Goal: Task Accomplishment & Management: Use online tool/utility

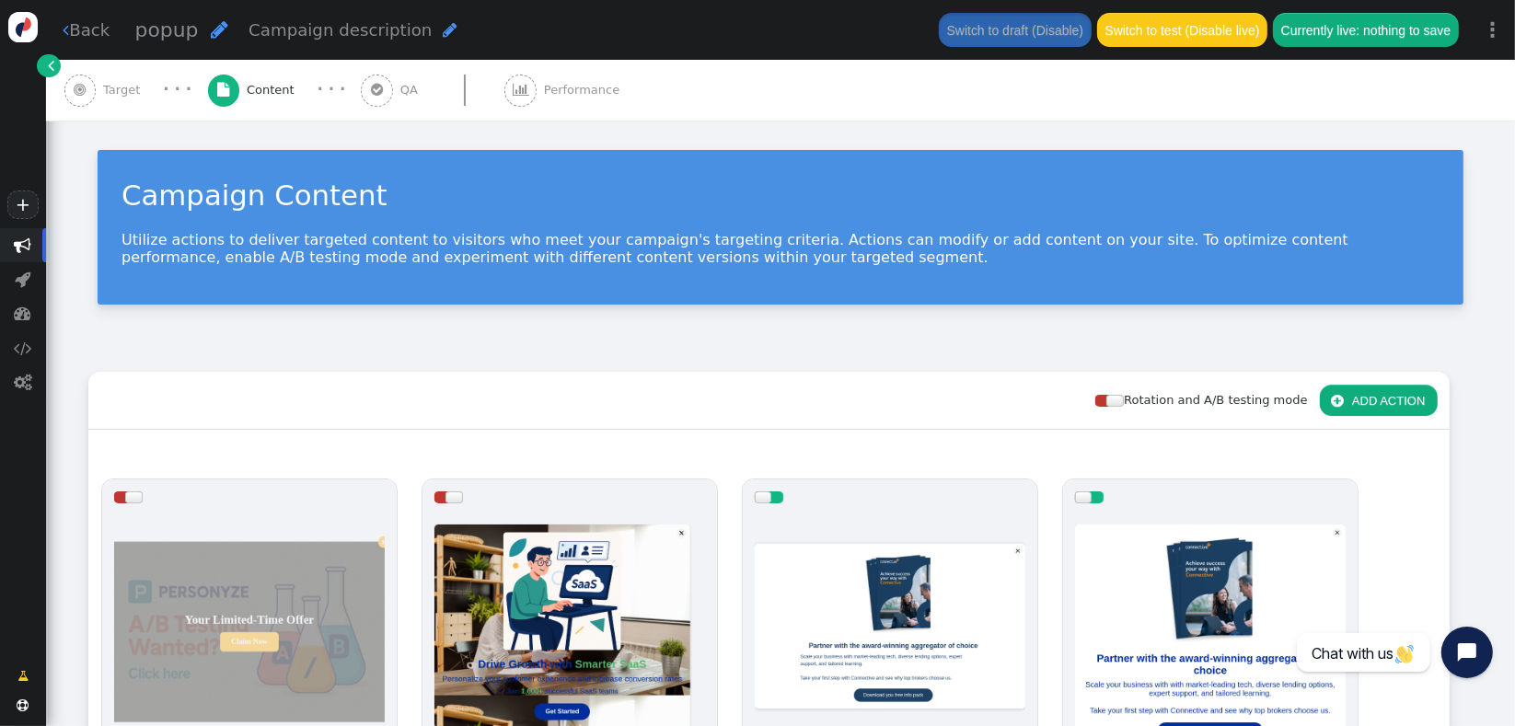
click at [1453, 703] on div "Rotation and A/B testing mode  ADD ACTION  Always shown Content in this box i…" at bounding box center [780, 729] width 1385 height 715
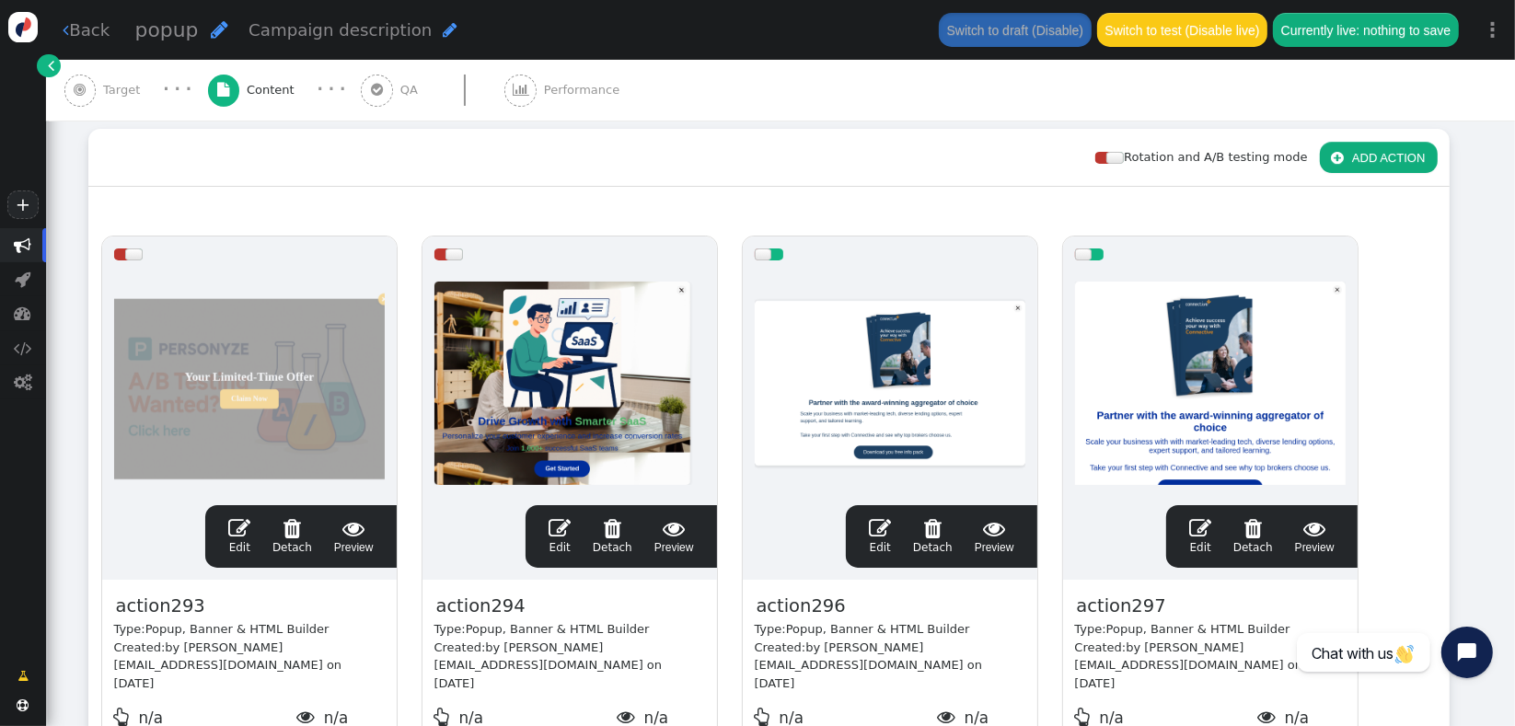
scroll to position [310, 0]
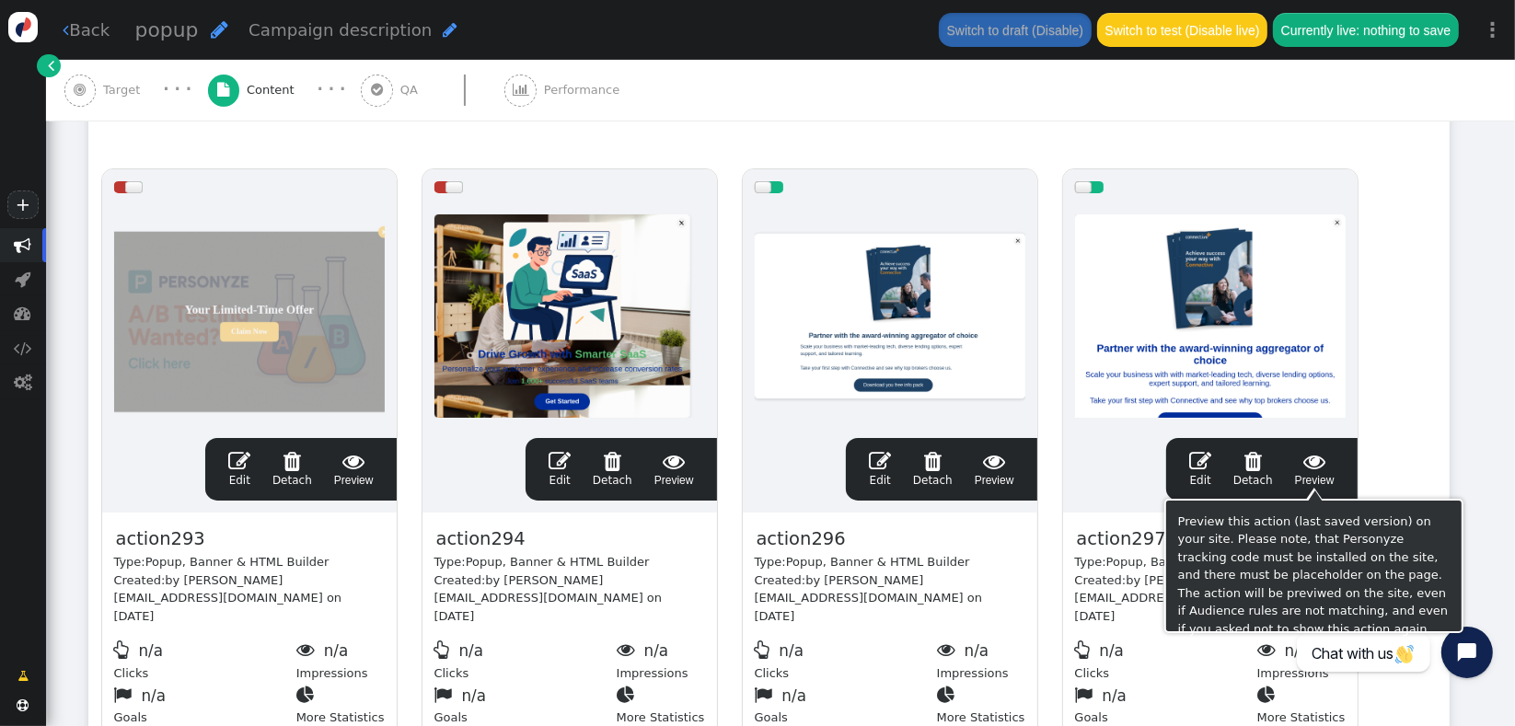
click at [1323, 476] on span " Preview" at bounding box center [1315, 469] width 40 height 39
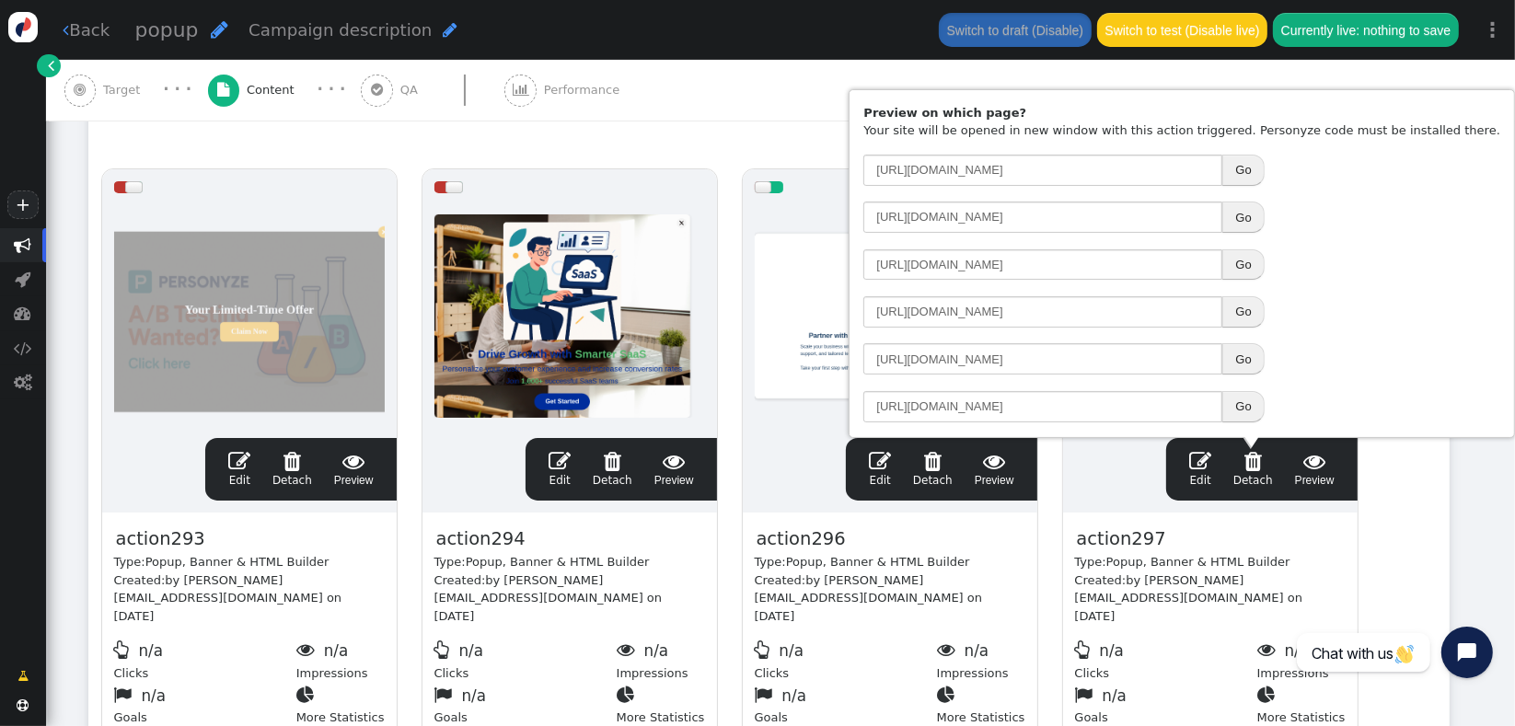
click at [1264, 276] on button "Go" at bounding box center [1243, 264] width 41 height 31
click at [1208, 471] on link " Edit" at bounding box center [1200, 469] width 22 height 39
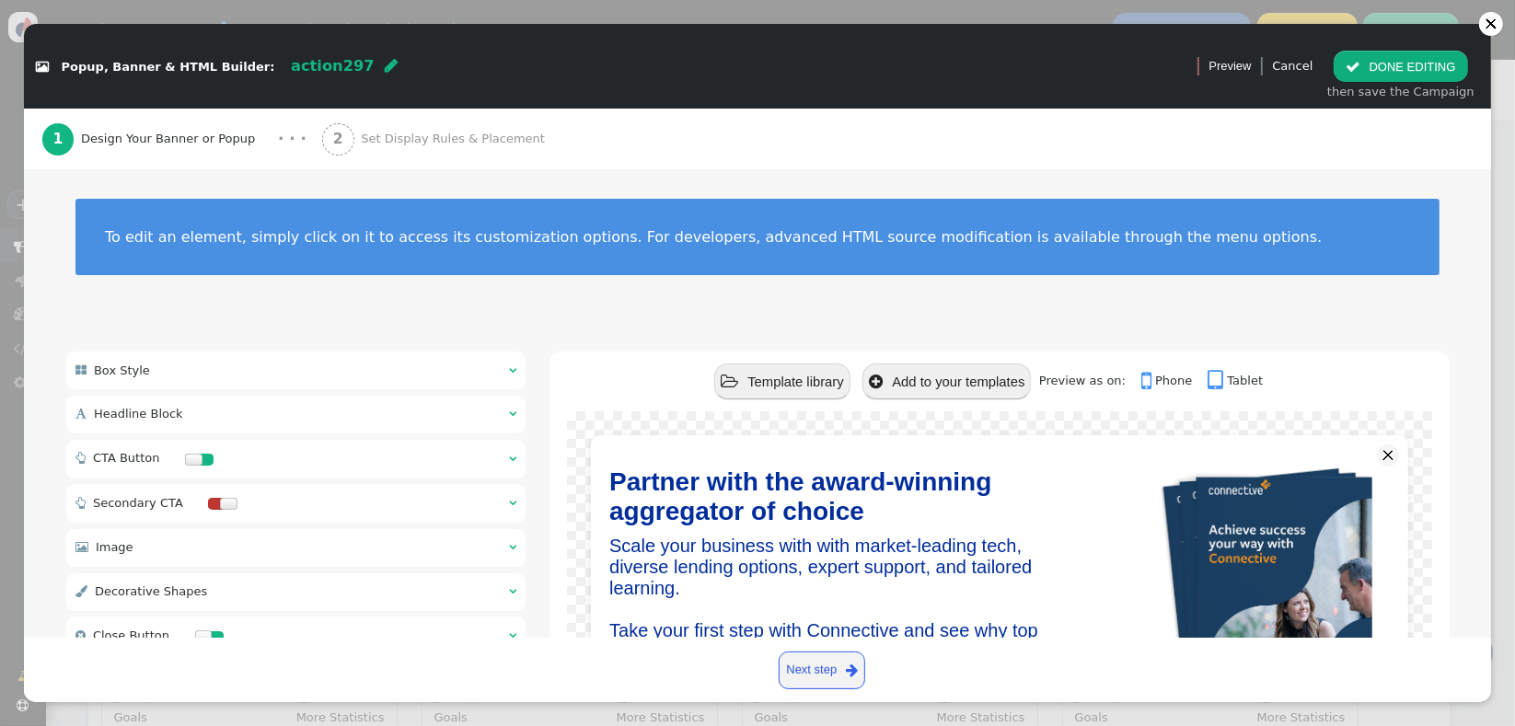
scroll to position [189, 0]
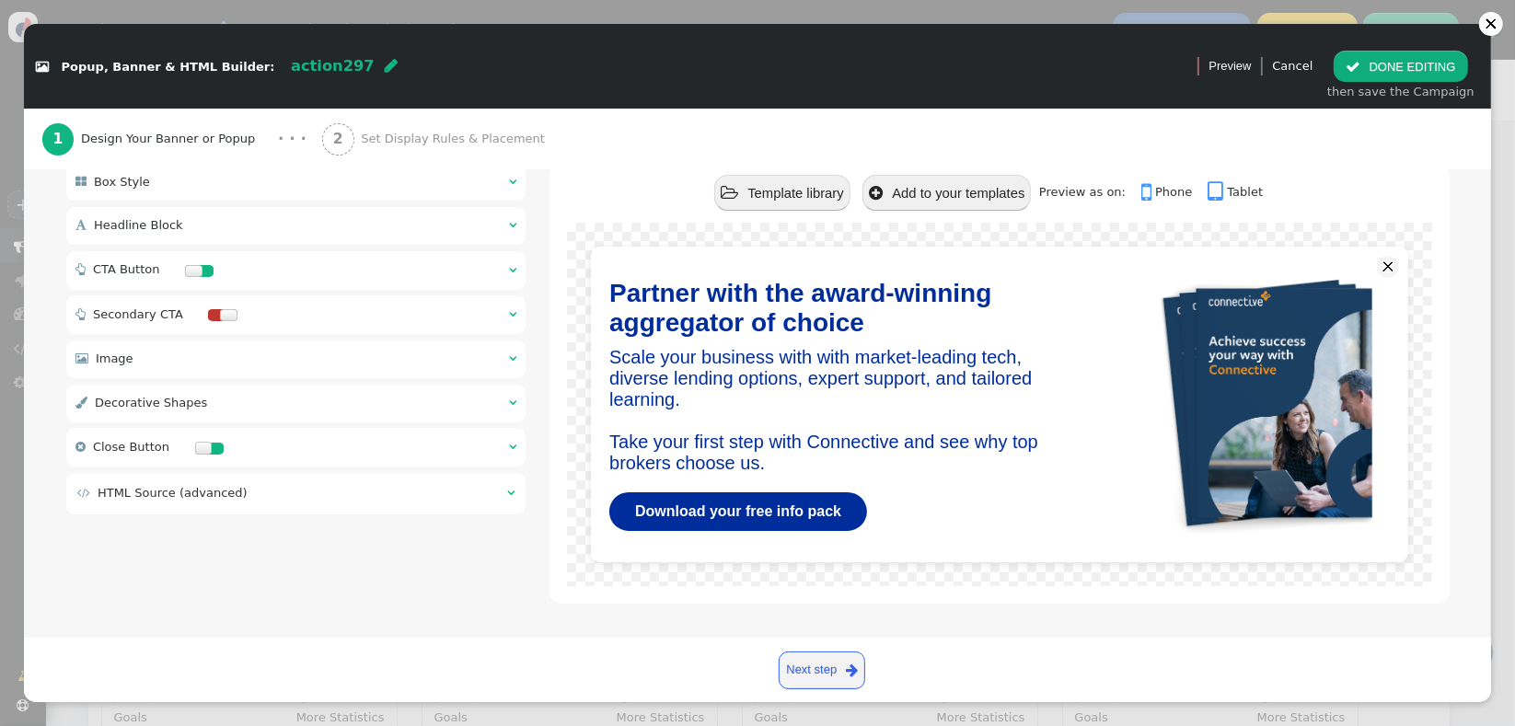
click at [499, 506] on div " HTML Source (advanced) " at bounding box center [296, 493] width 460 height 41
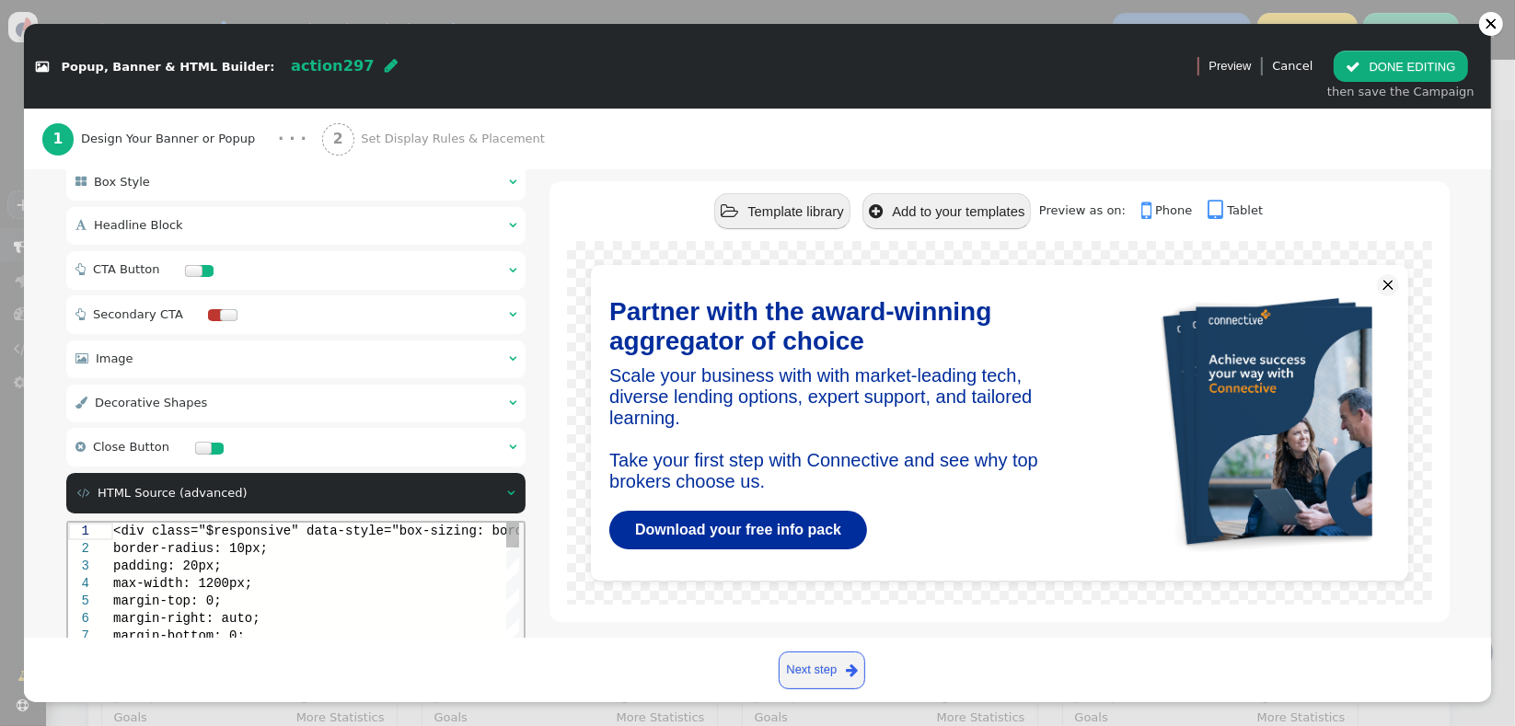
scroll to position [0, 0]
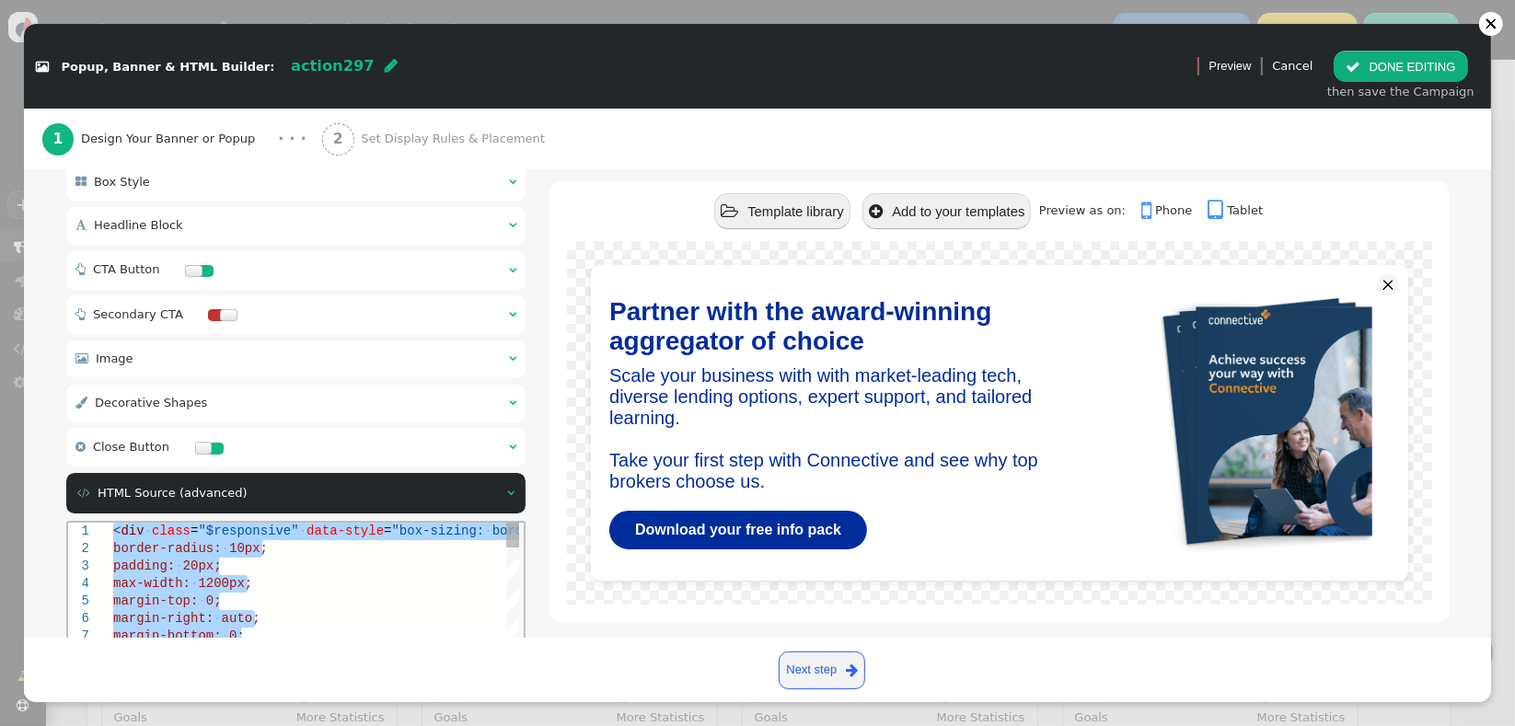
paste textarea "Editor content;Press Alt+F1 for Accessibility Options."
type textarea "menu args->shape_style_2 name='Shape 2 Style', type='css', param='with_responsi…"
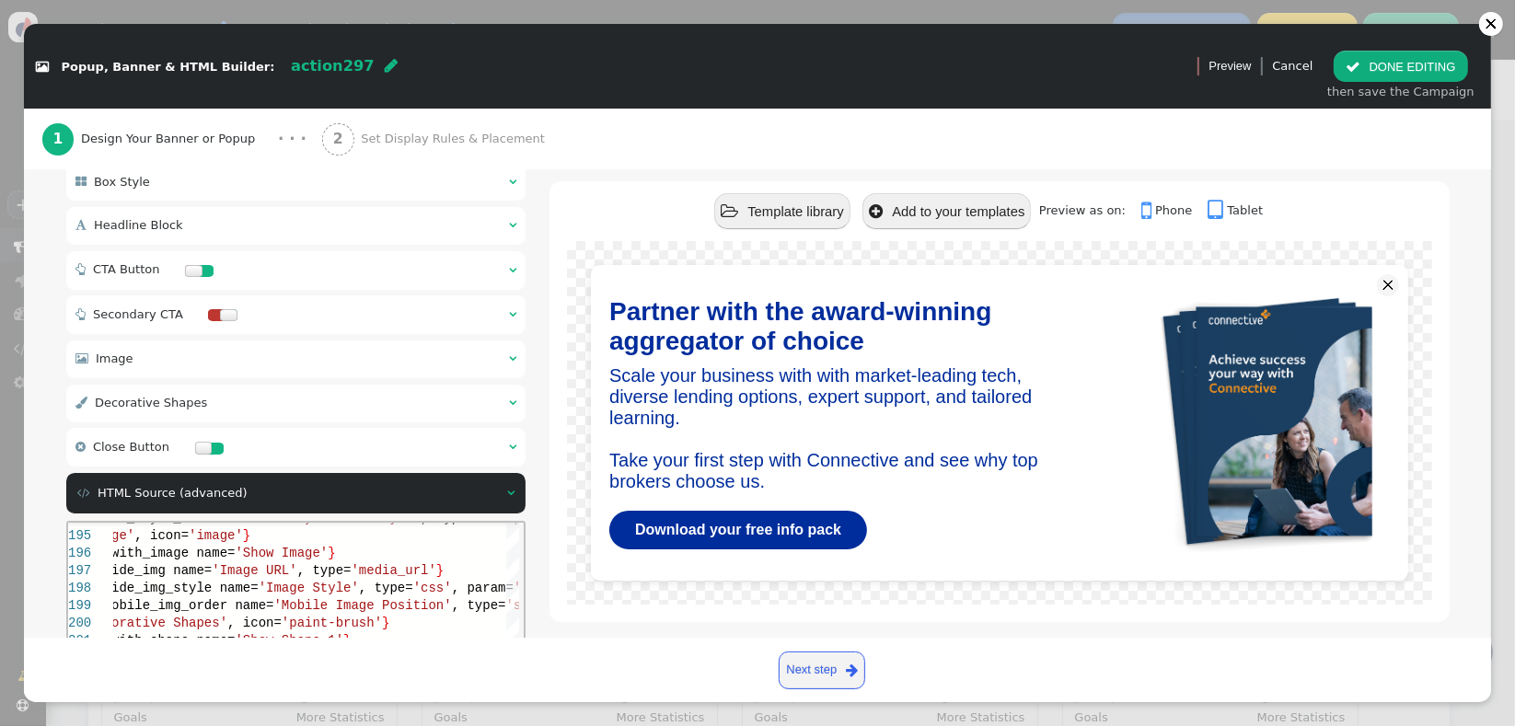
click at [525, 559] on div " Box Style    Headline Block    CTA Button    Secondary CTA    Ima…" at bounding box center [758, 536] width 1384 height 746
click at [1147, 219] on div "Preview as on:  Phone  Tablet" at bounding box center [1151, 211] width 224 height 36
click at [1154, 210] on link " Phone" at bounding box center [1172, 210] width 63 height 14
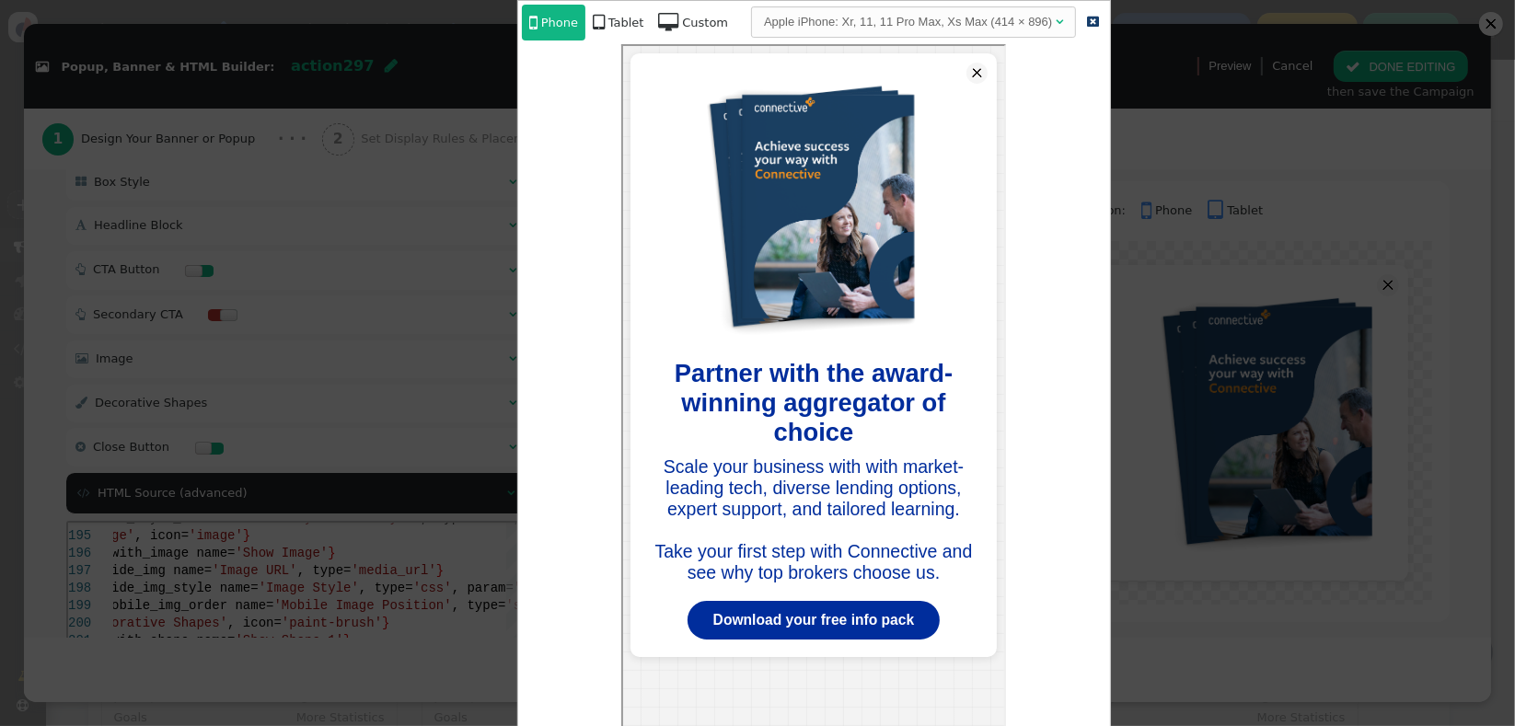
click at [608, 24] on div "Tablet" at bounding box center [626, 23] width 36 height 18
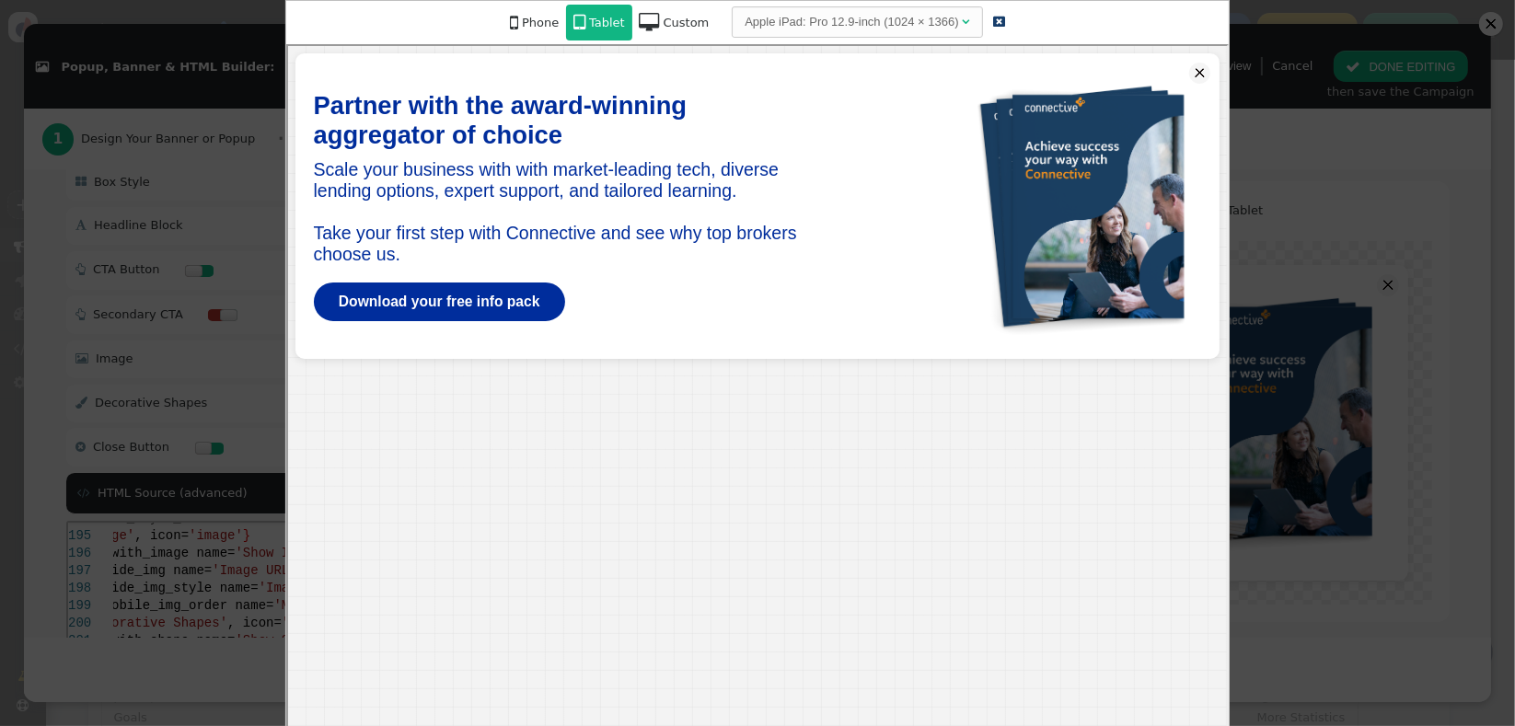
click at [544, 21] on div "Phone" at bounding box center [540, 23] width 37 height 18
click at [564, 32] on link " Tablet" at bounding box center [561, 23] width 65 height 36
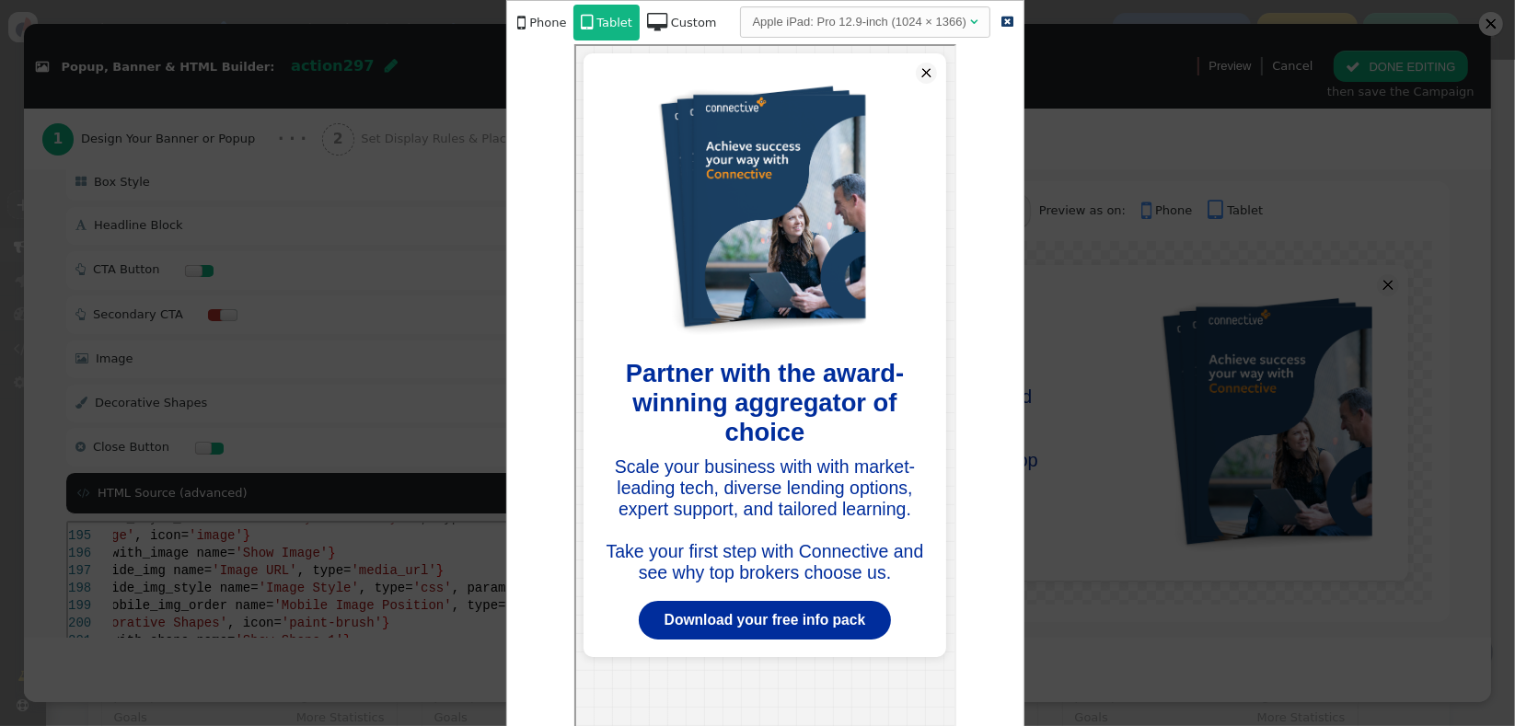
click at [539, 26] on div "Phone" at bounding box center [547, 23] width 37 height 18
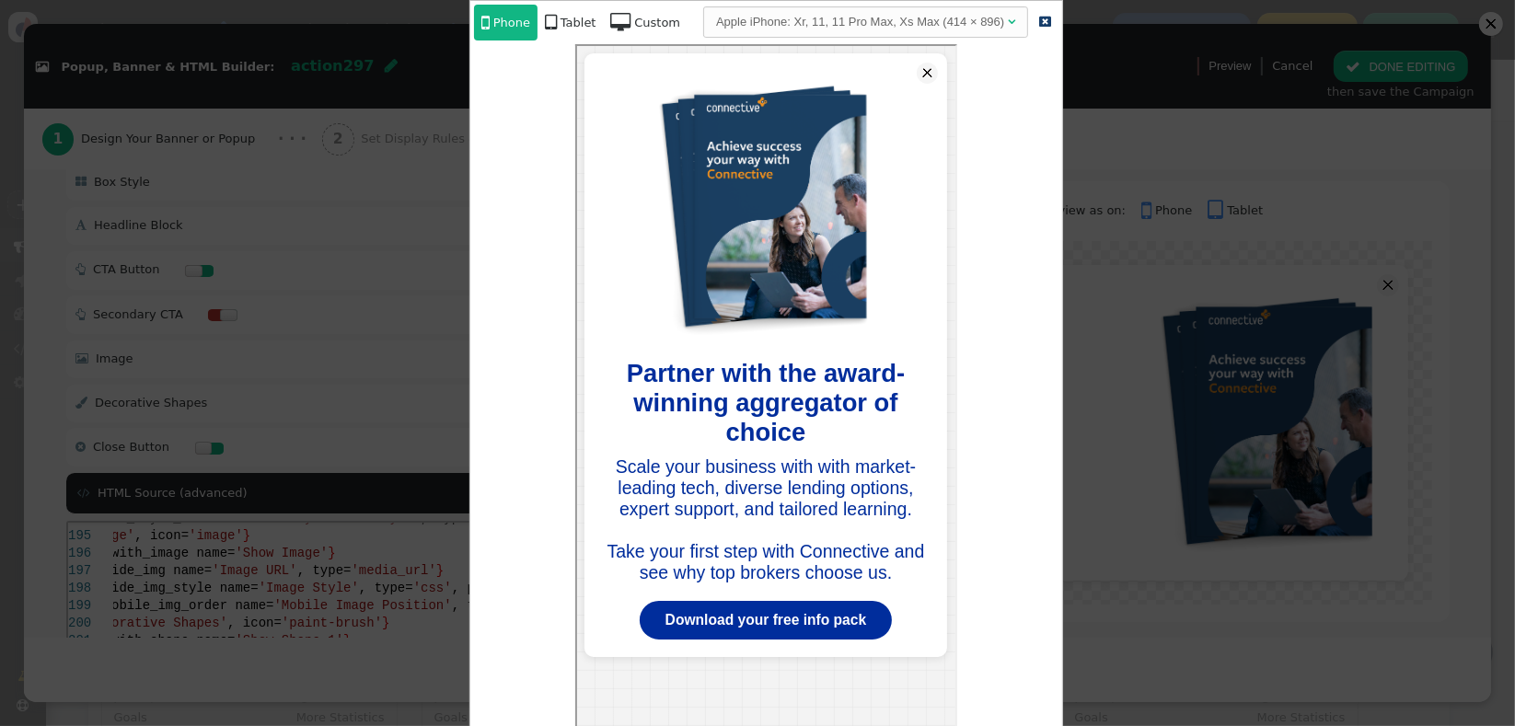
click at [1039, 21] on span "" at bounding box center [1045, 22] width 12 height 12
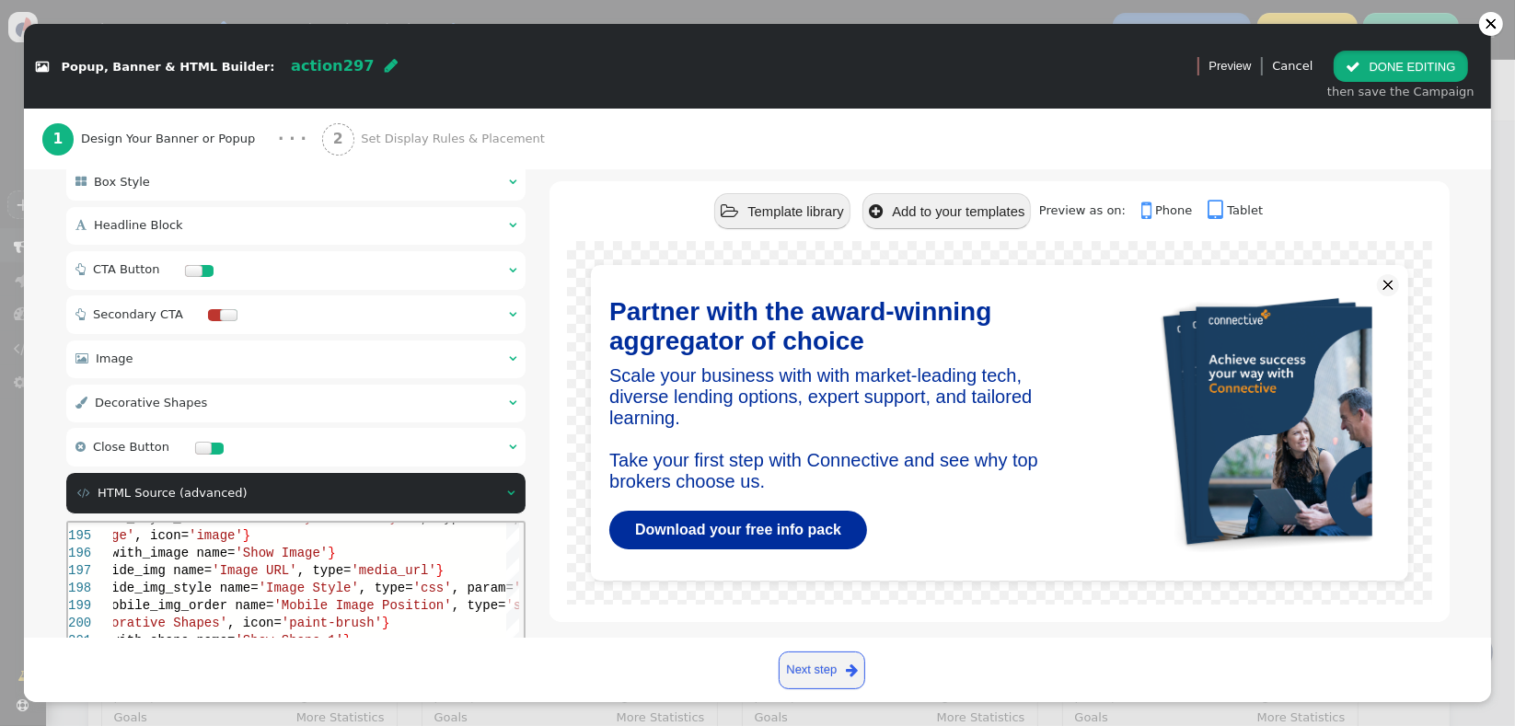
click at [1449, 74] on button " DONE EDITING" at bounding box center [1400, 66] width 133 height 31
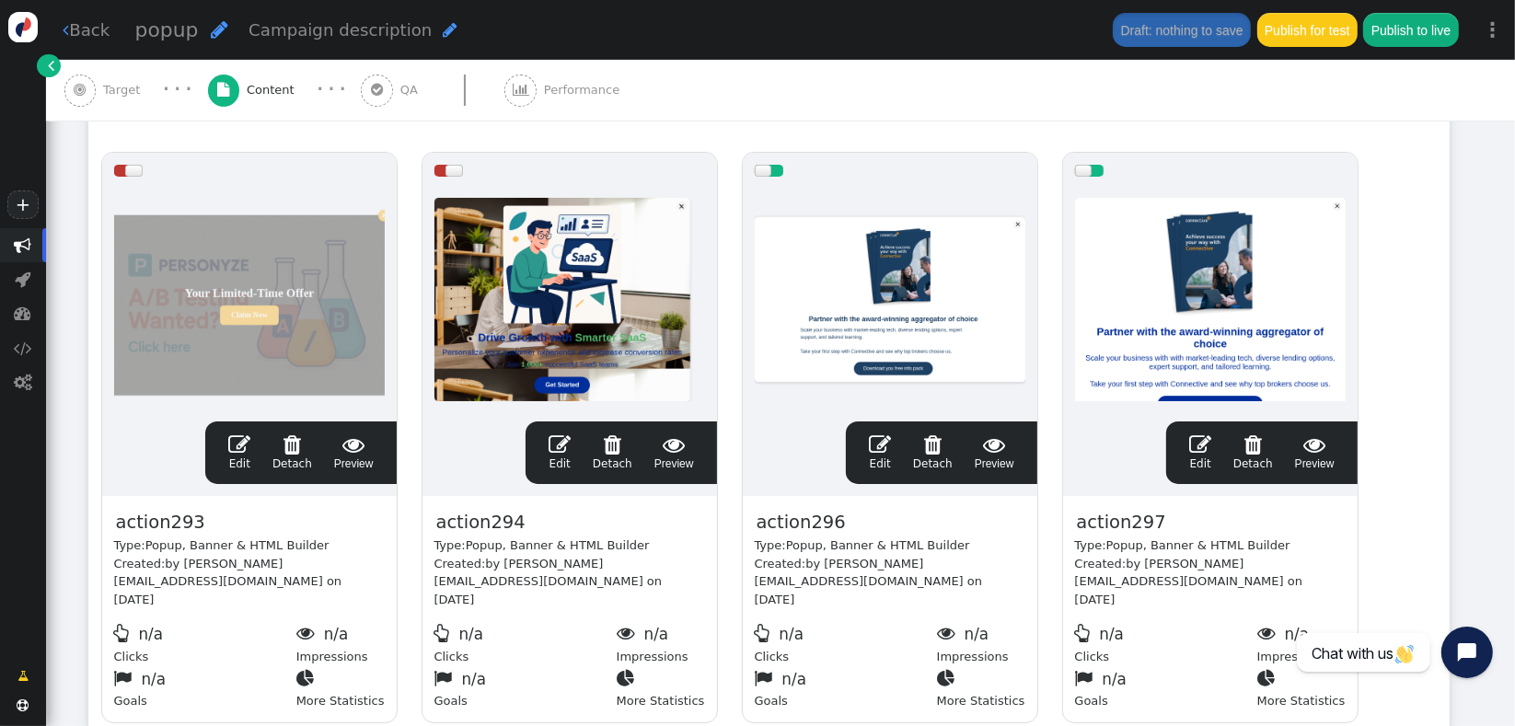
scroll to position [331, 0]
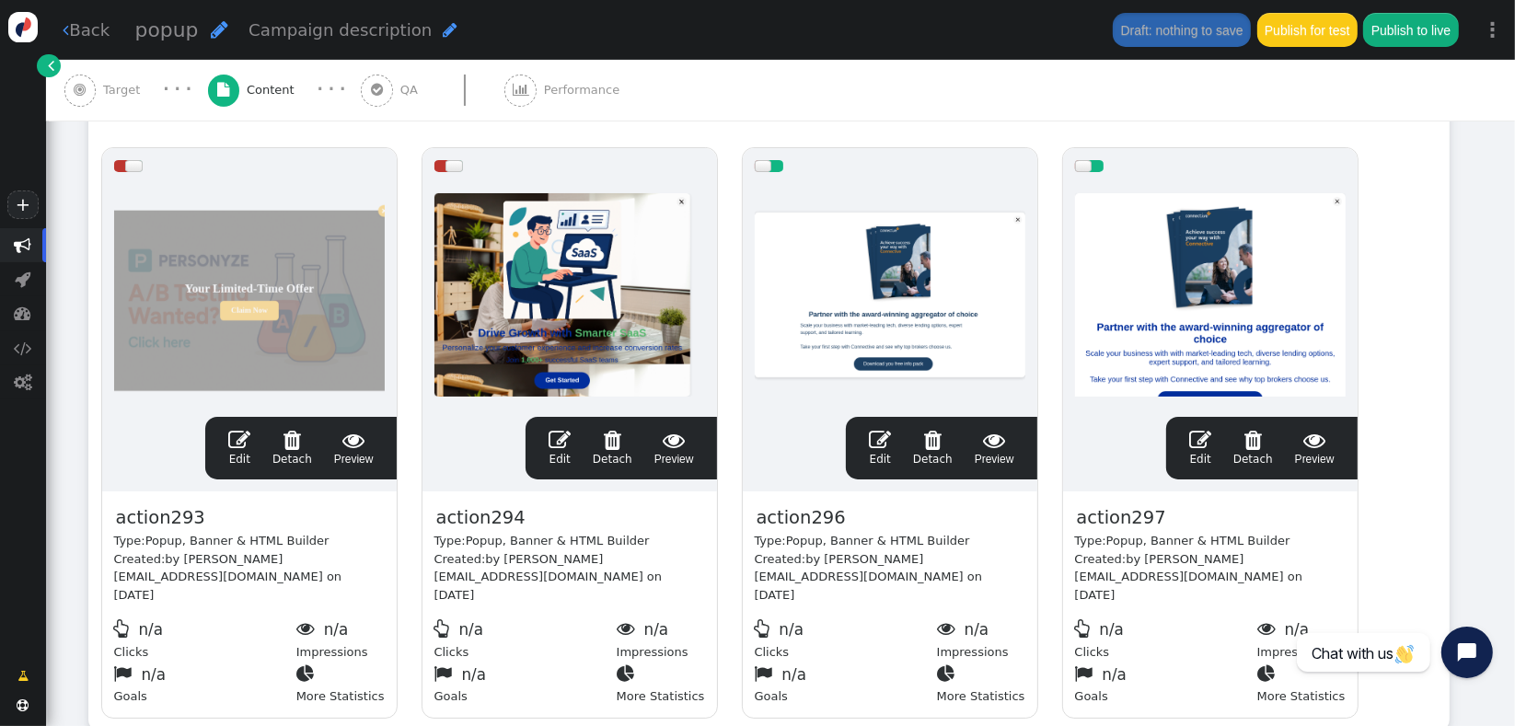
click at [1196, 452] on link " Edit" at bounding box center [1200, 448] width 22 height 39
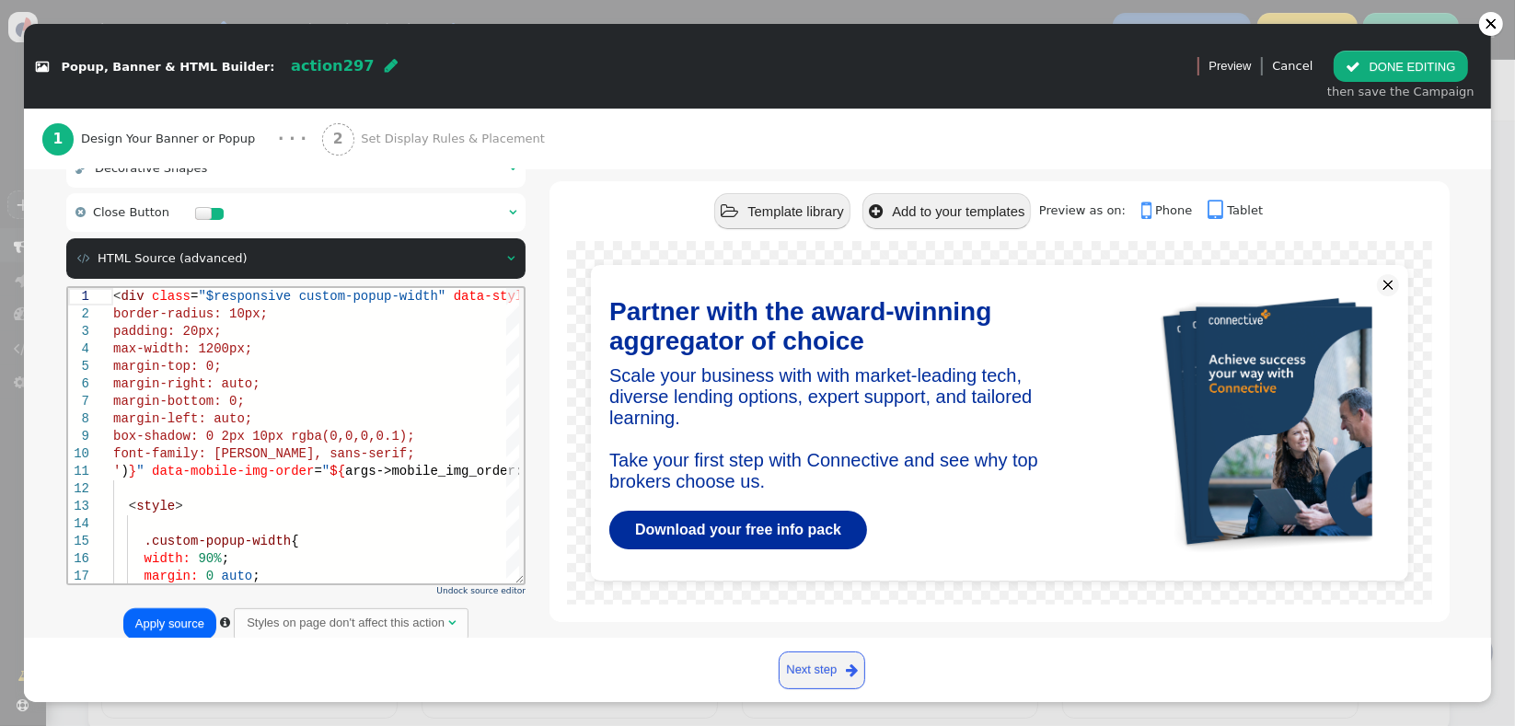
scroll to position [470, 0]
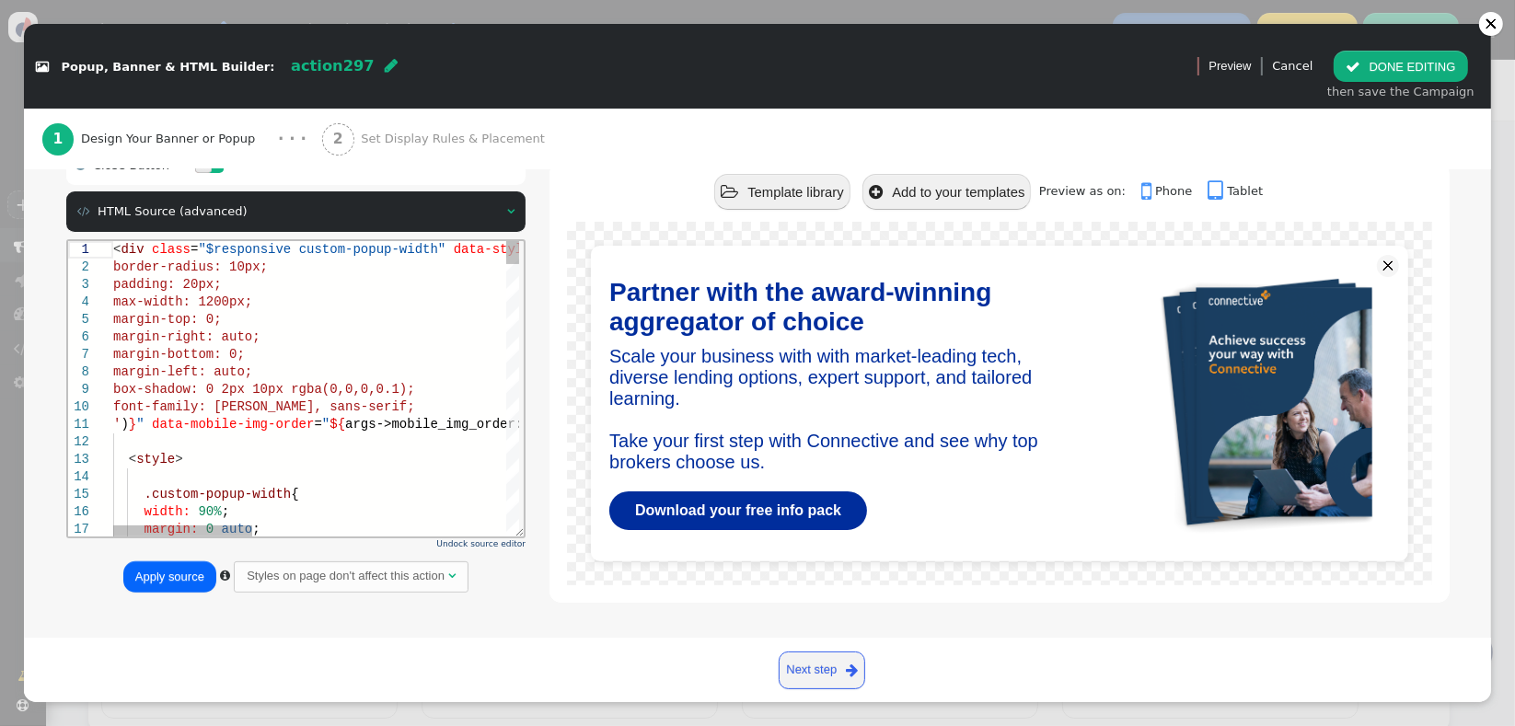
click at [238, 396] on div "box-shadow: 0 2px 10px rgba(0,0,0,0.1);" at bounding box center [682, 388] width 1141 height 17
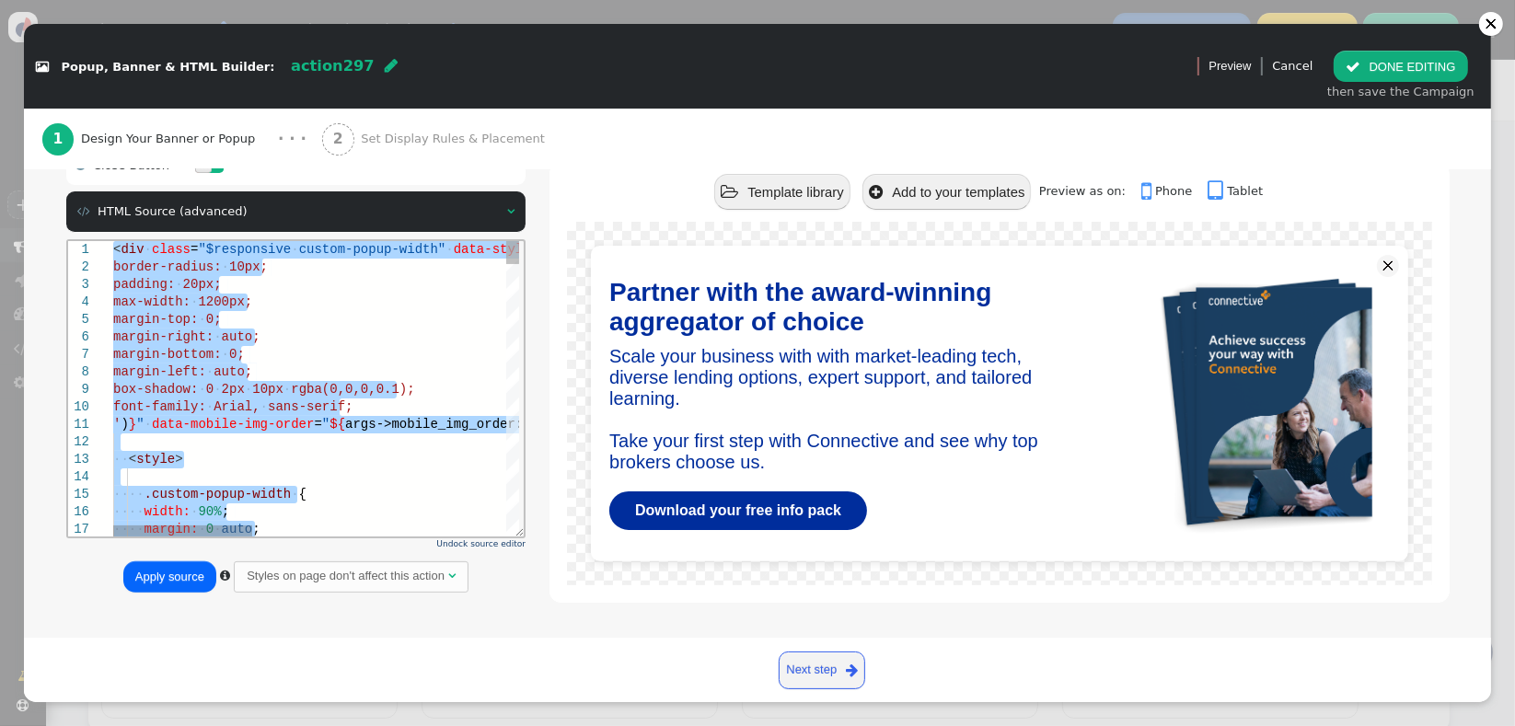
paste textarea "Editor content;Press Alt+F1 for Accessibility Options."
type textarea "menu args->shape_style_2 name='Shape 2 Style', type='css', param='with_responsi…"
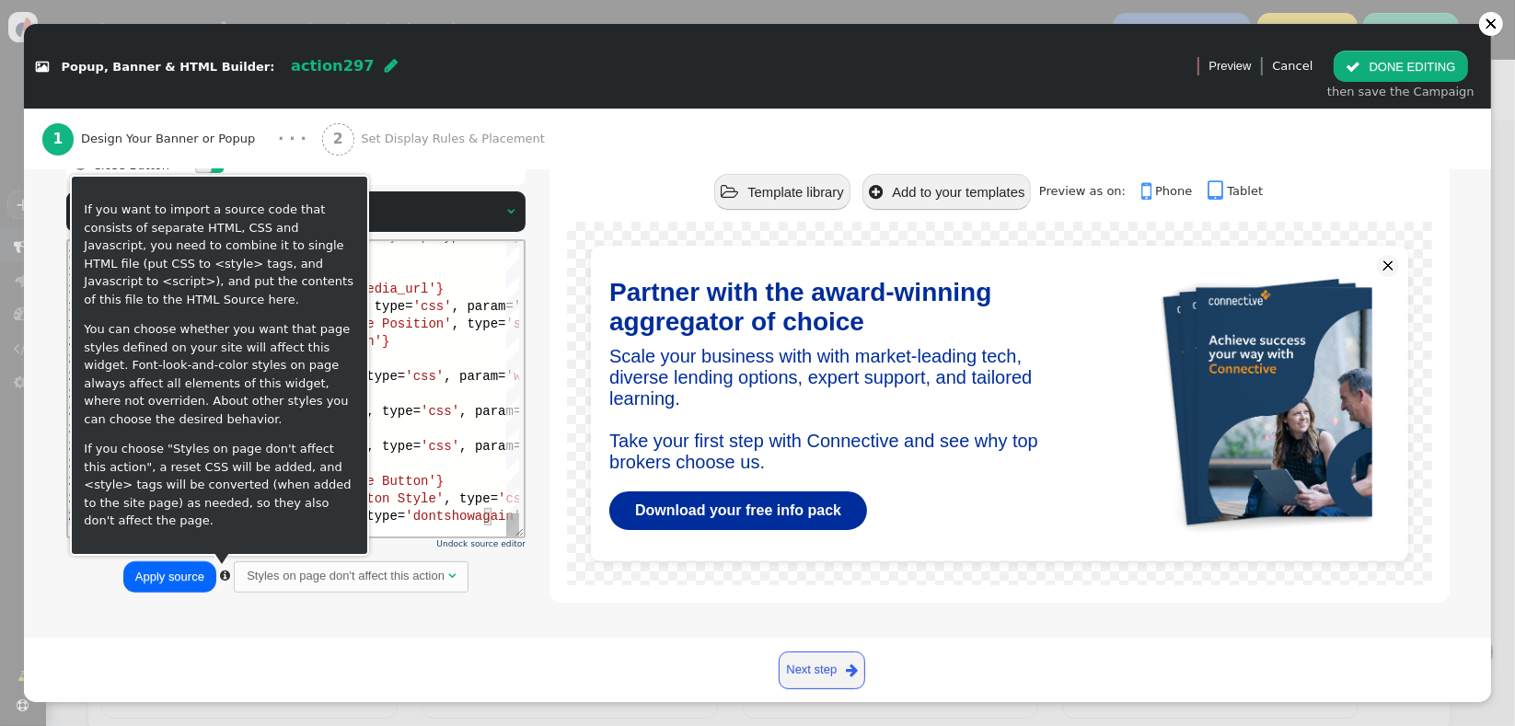
click at [180, 582] on button "Apply source" at bounding box center [169, 577] width 93 height 31
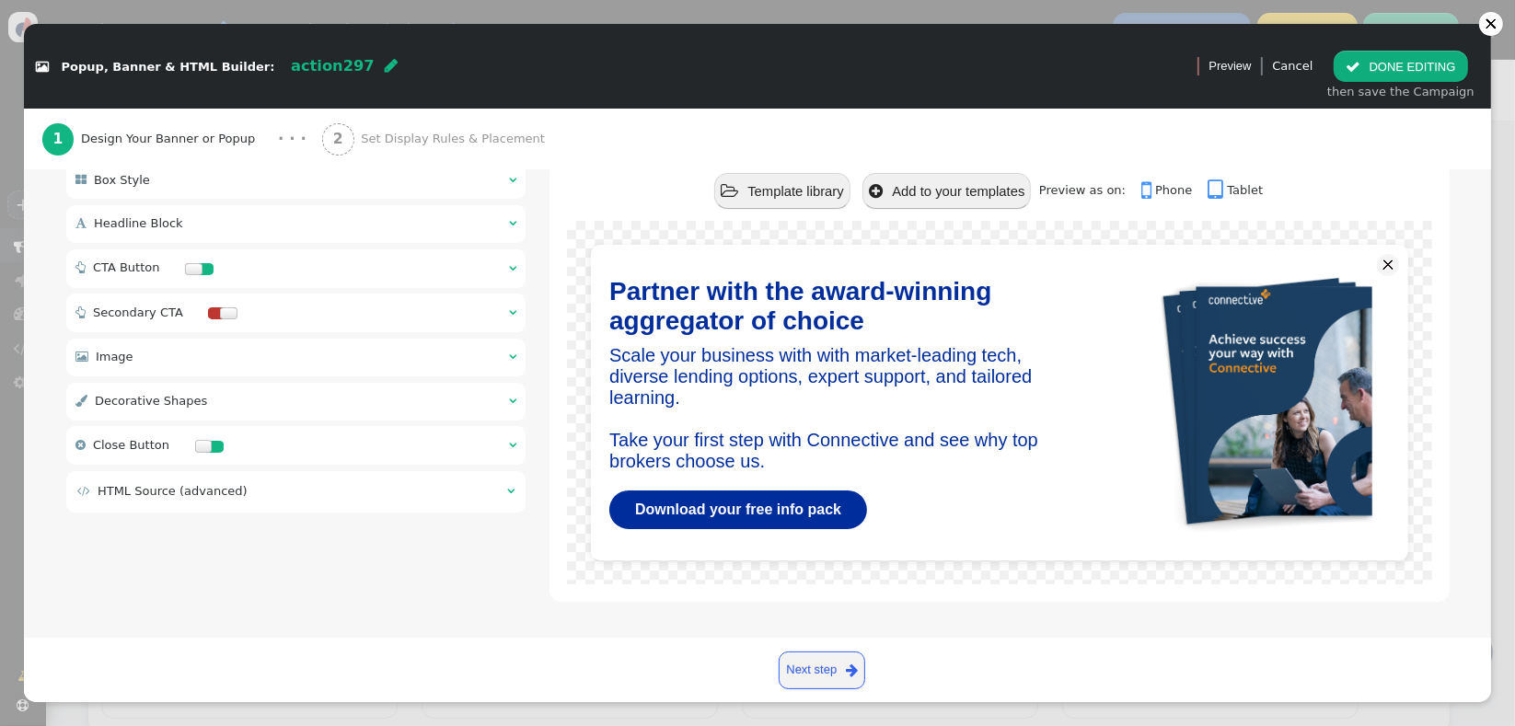
scroll to position [189, 0]
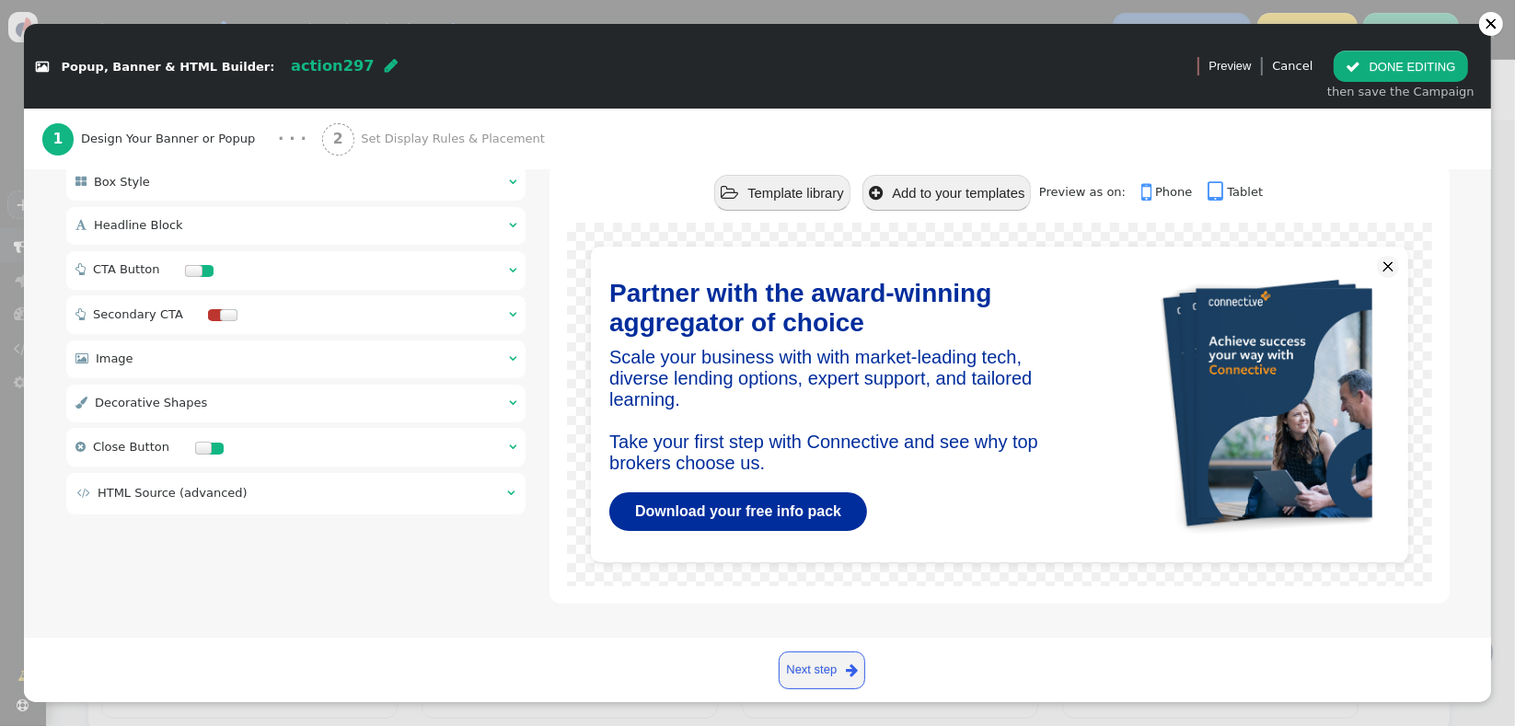
click at [1141, 191] on span "" at bounding box center [1148, 192] width 14 height 24
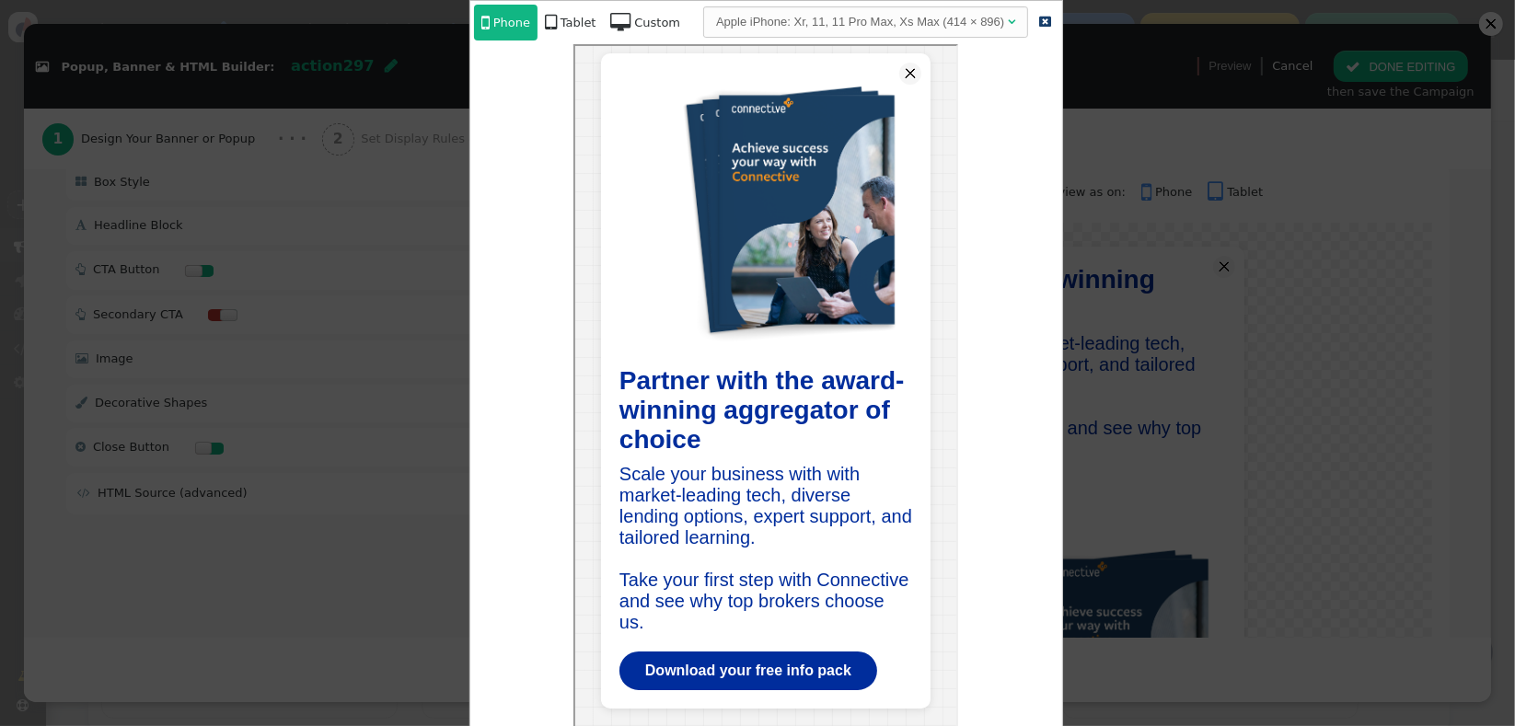
scroll to position [0, 0]
click at [1149, 200] on div at bounding box center [757, 363] width 1515 height 726
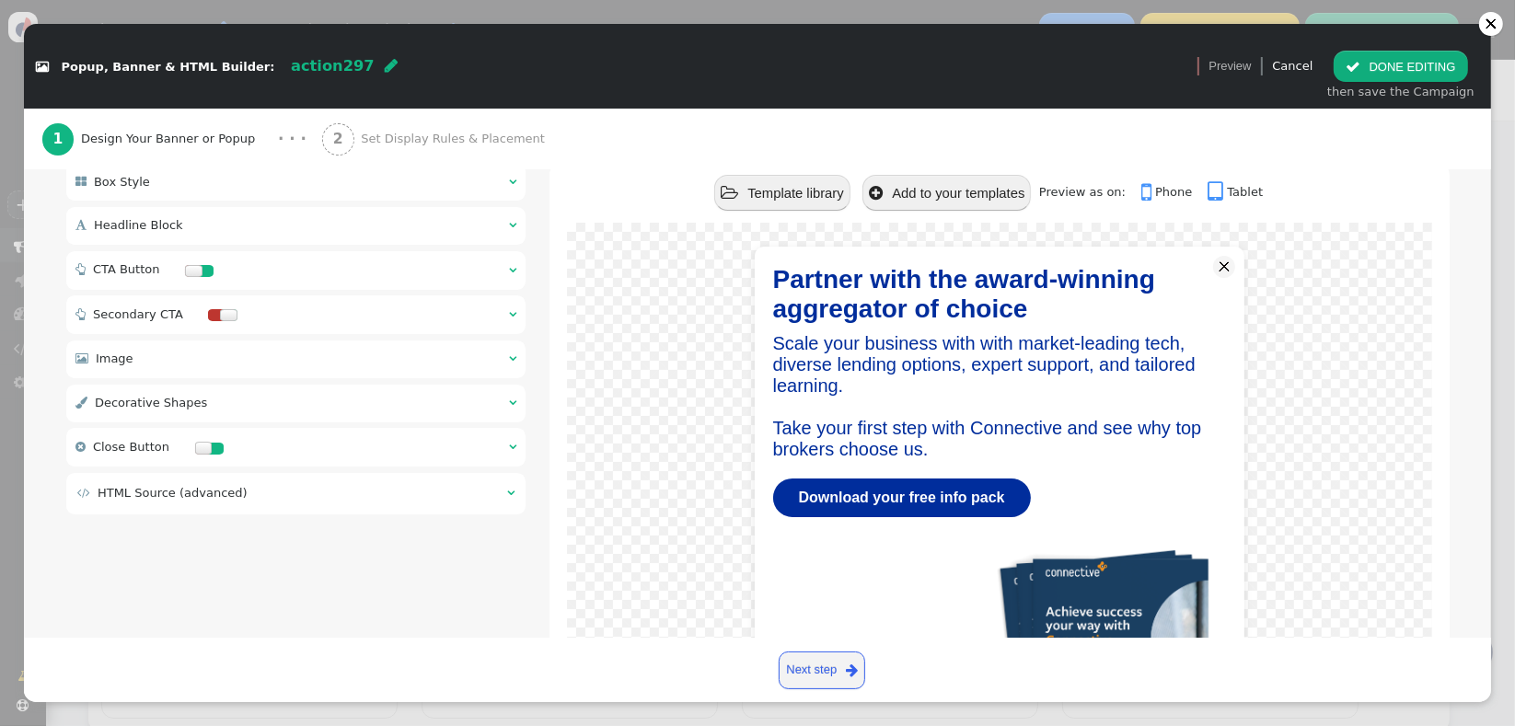
click at [1151, 185] on link " Phone" at bounding box center [1172, 192] width 63 height 14
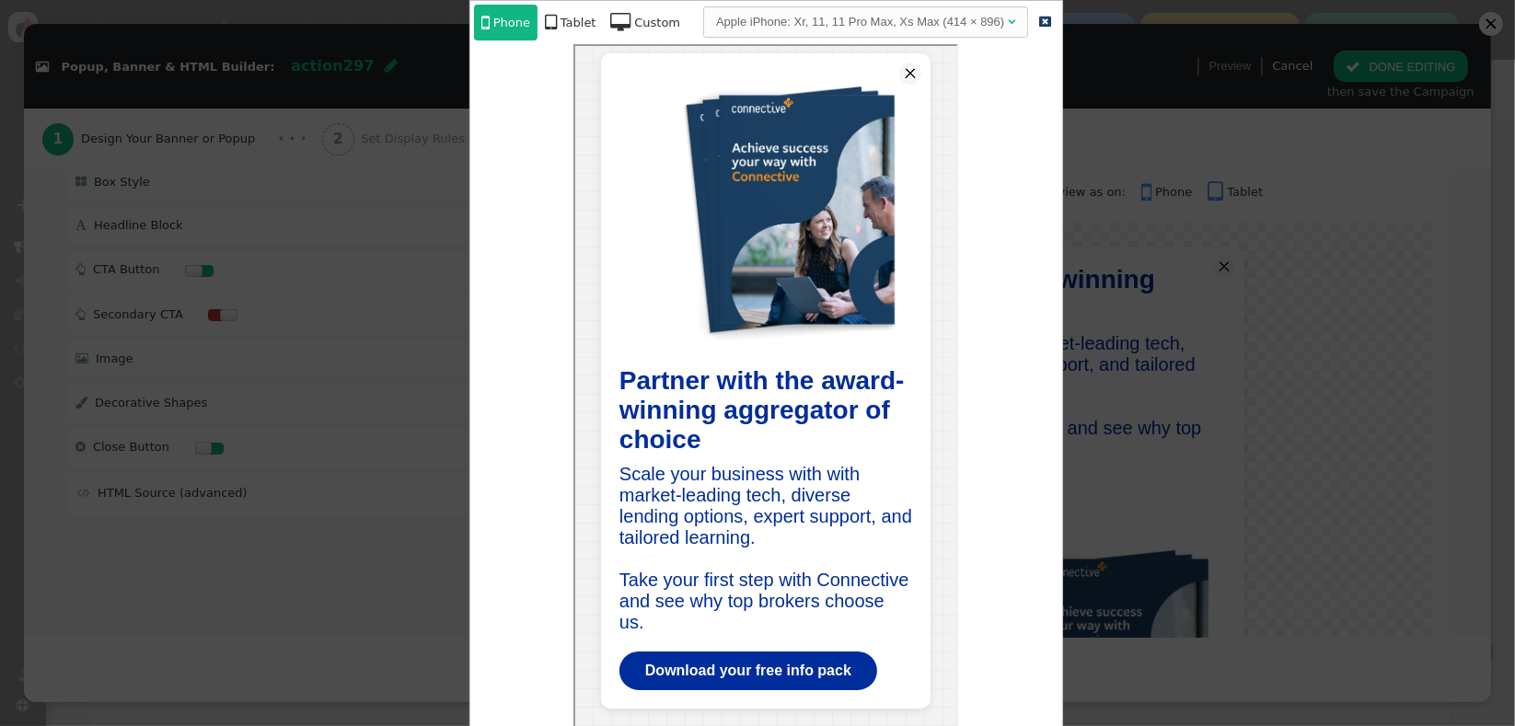
click at [1155, 196] on div at bounding box center [757, 363] width 1515 height 726
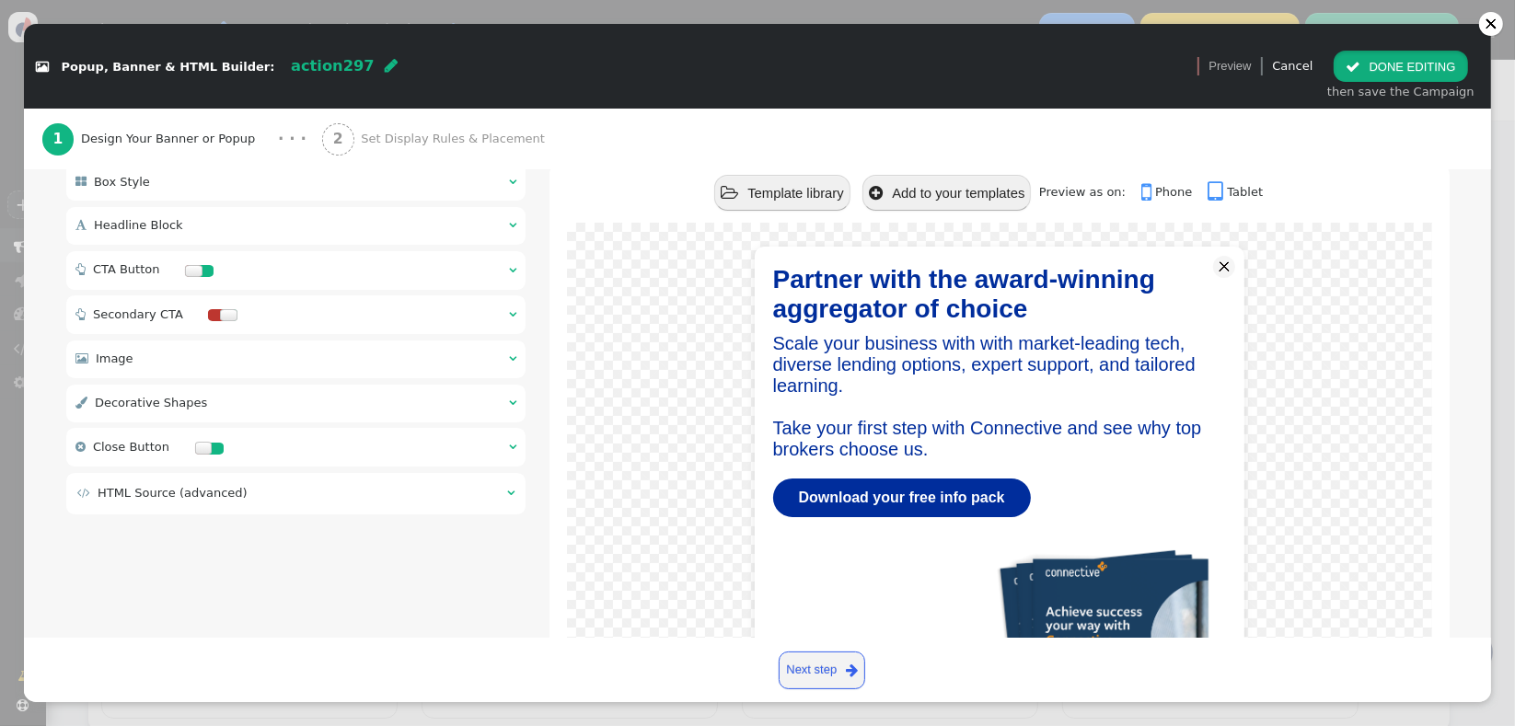
click at [1388, 72] on button " DONE EDITING" at bounding box center [1400, 66] width 133 height 31
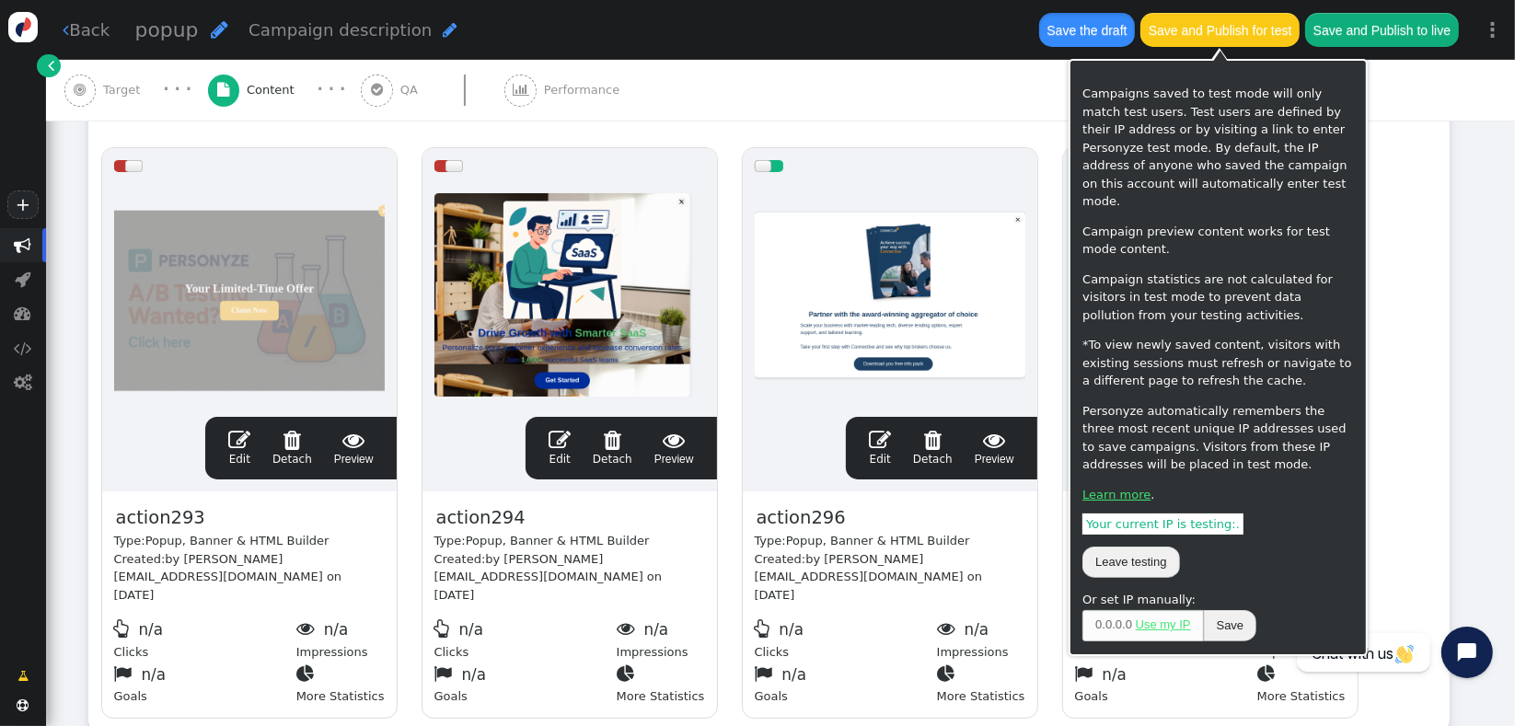
click at [1090, 41] on button "Save the draft" at bounding box center [1087, 29] width 96 height 33
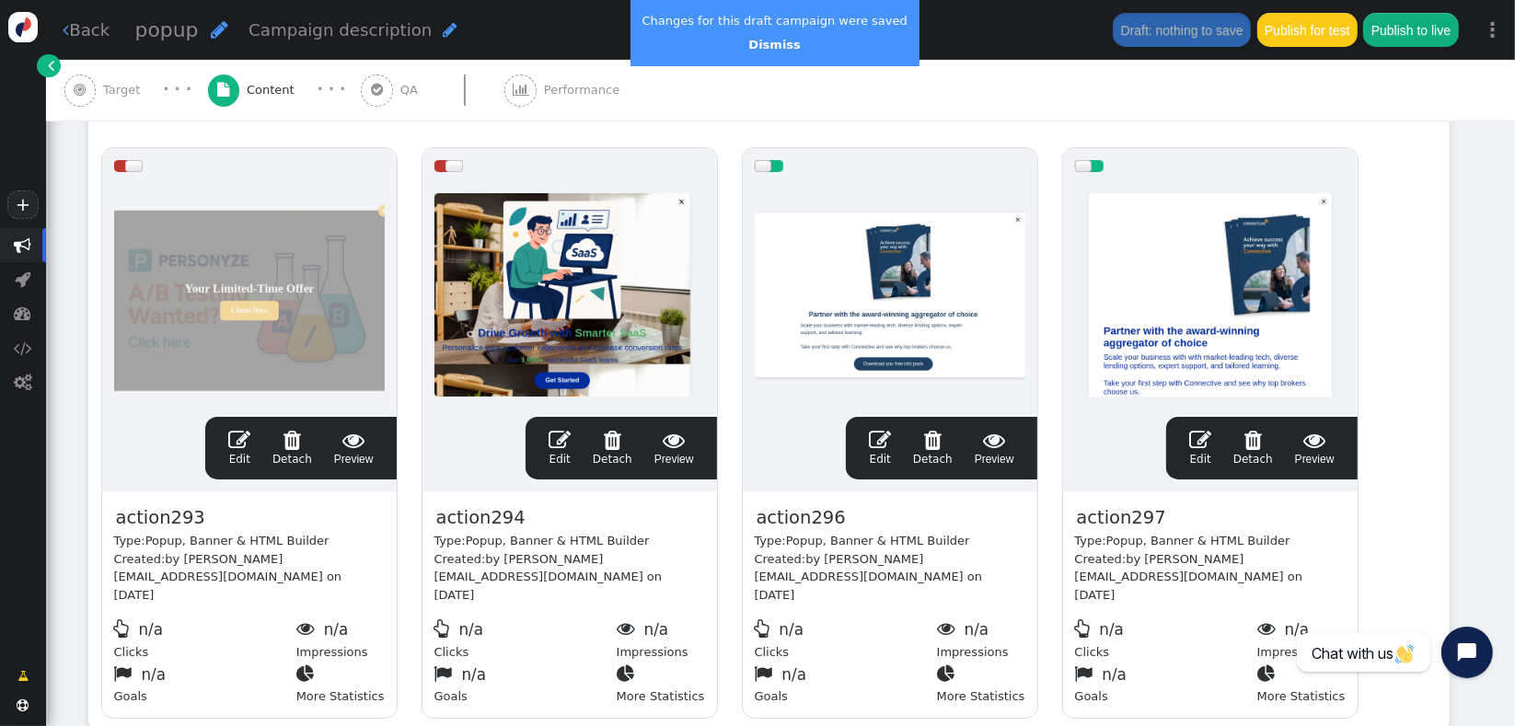
click at [1188, 443] on div " Edit  Detach  Preview" at bounding box center [1262, 448] width 168 height 39
click at [1202, 446] on span "" at bounding box center [1200, 440] width 22 height 22
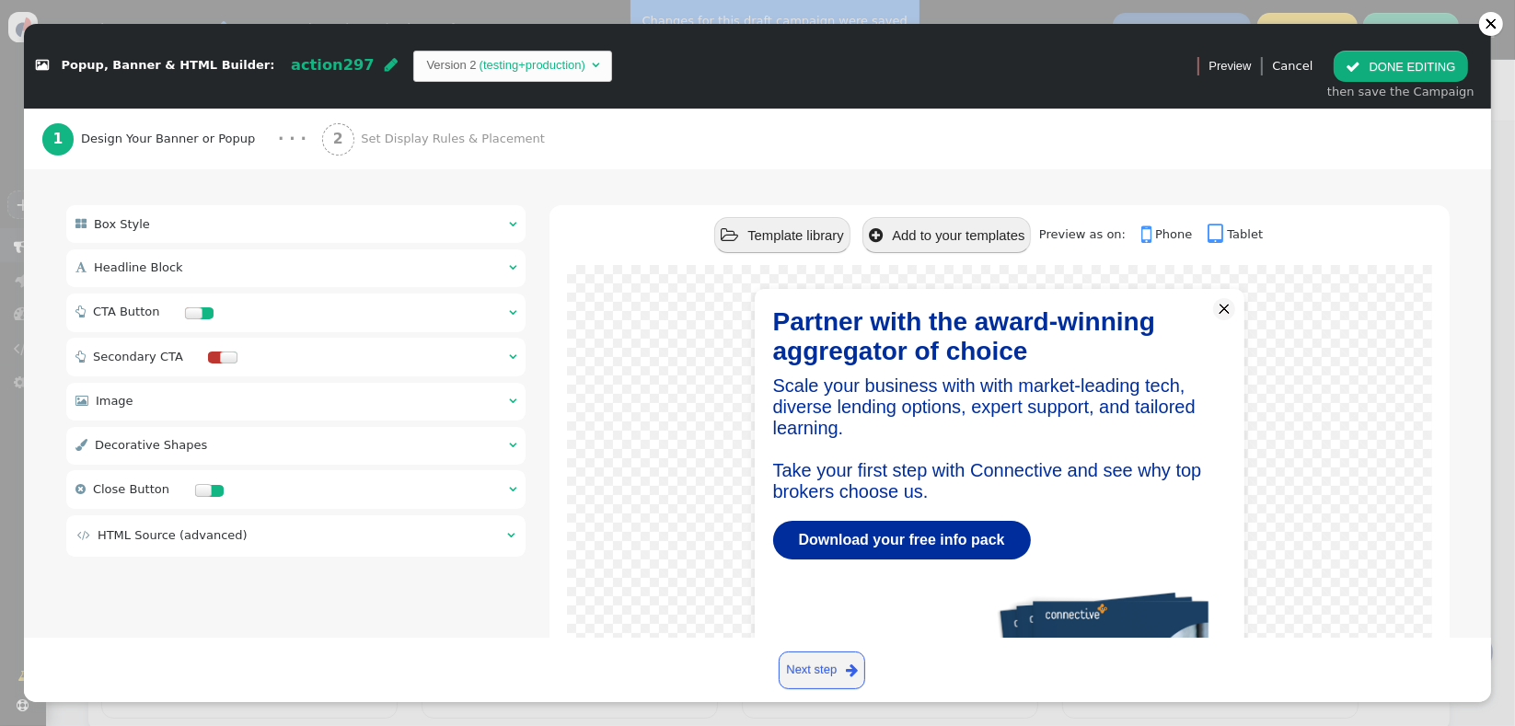
scroll to position [169, 0]
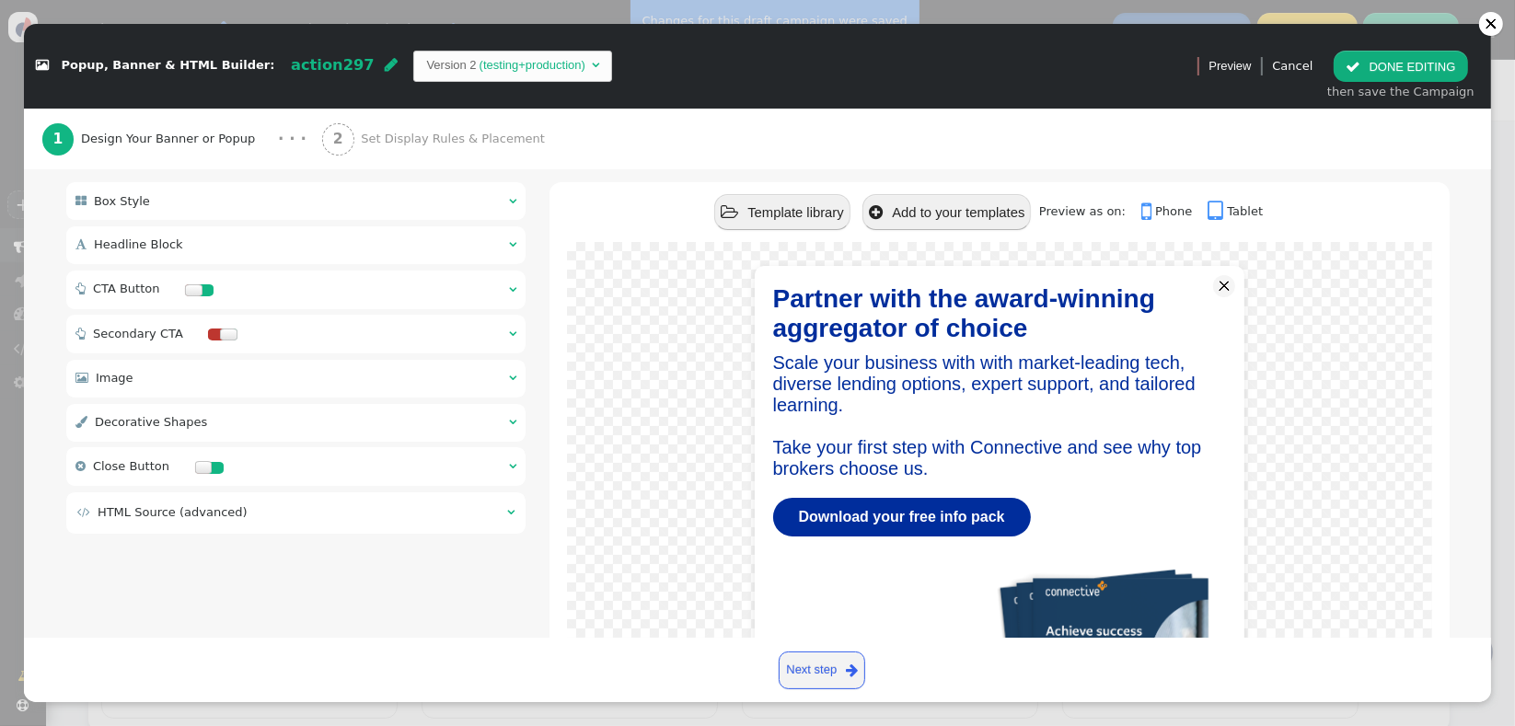
click at [360, 247] on div " Headline Block  " at bounding box center [296, 245] width 460 height 38
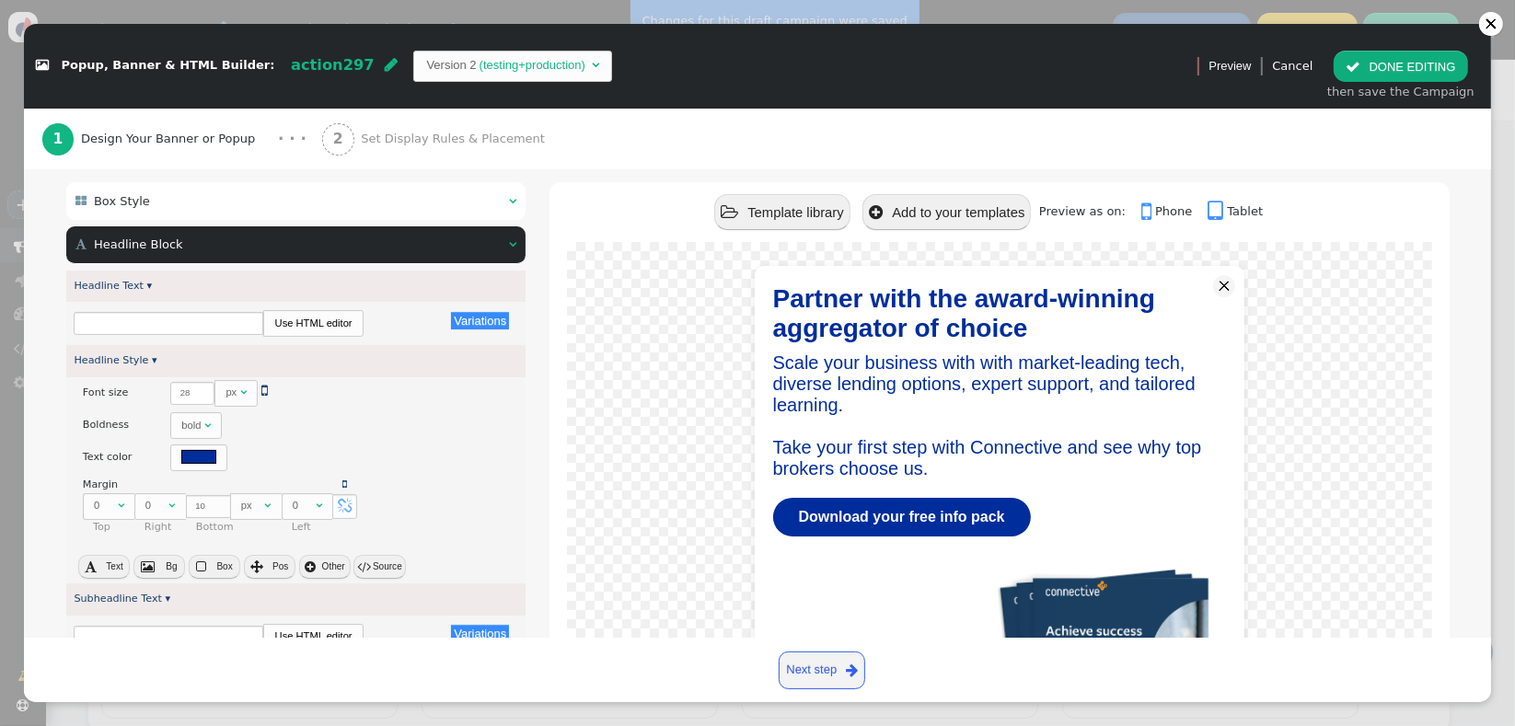
type input "Partner with the award-winning aggregator of choice"
click at [360, 247] on div " Headline Block  " at bounding box center [296, 245] width 460 height 38
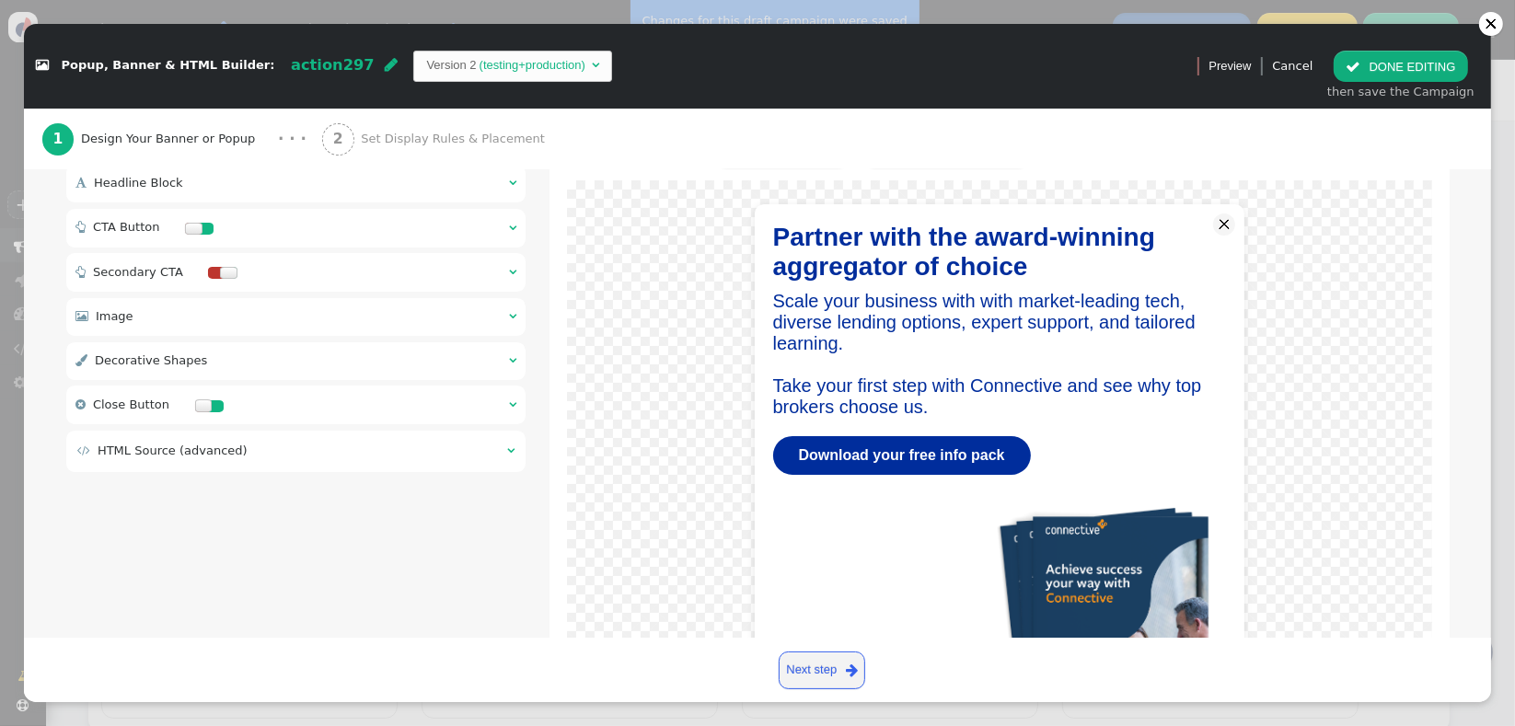
scroll to position [382, 0]
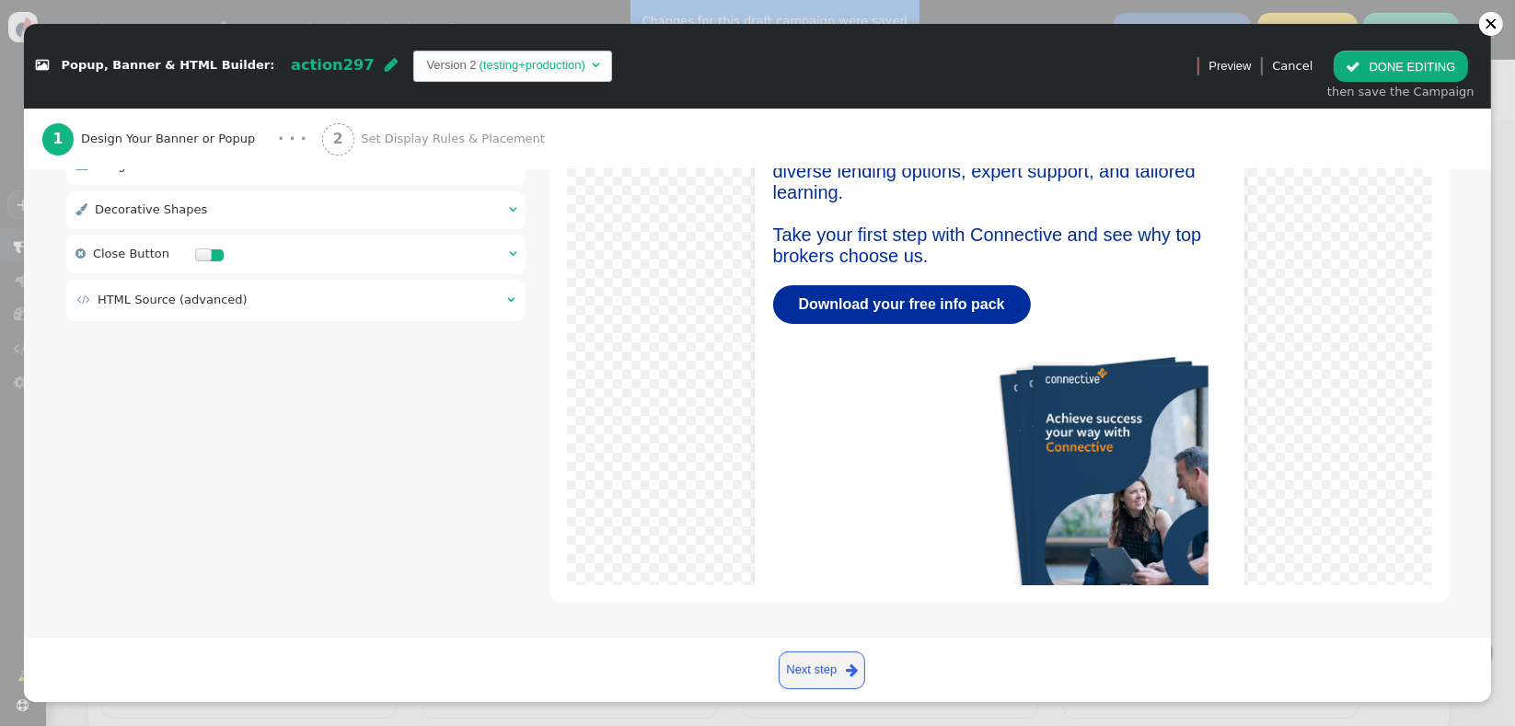
click at [334, 296] on td " HTML Source (advanced)" at bounding box center [285, 300] width 417 height 18
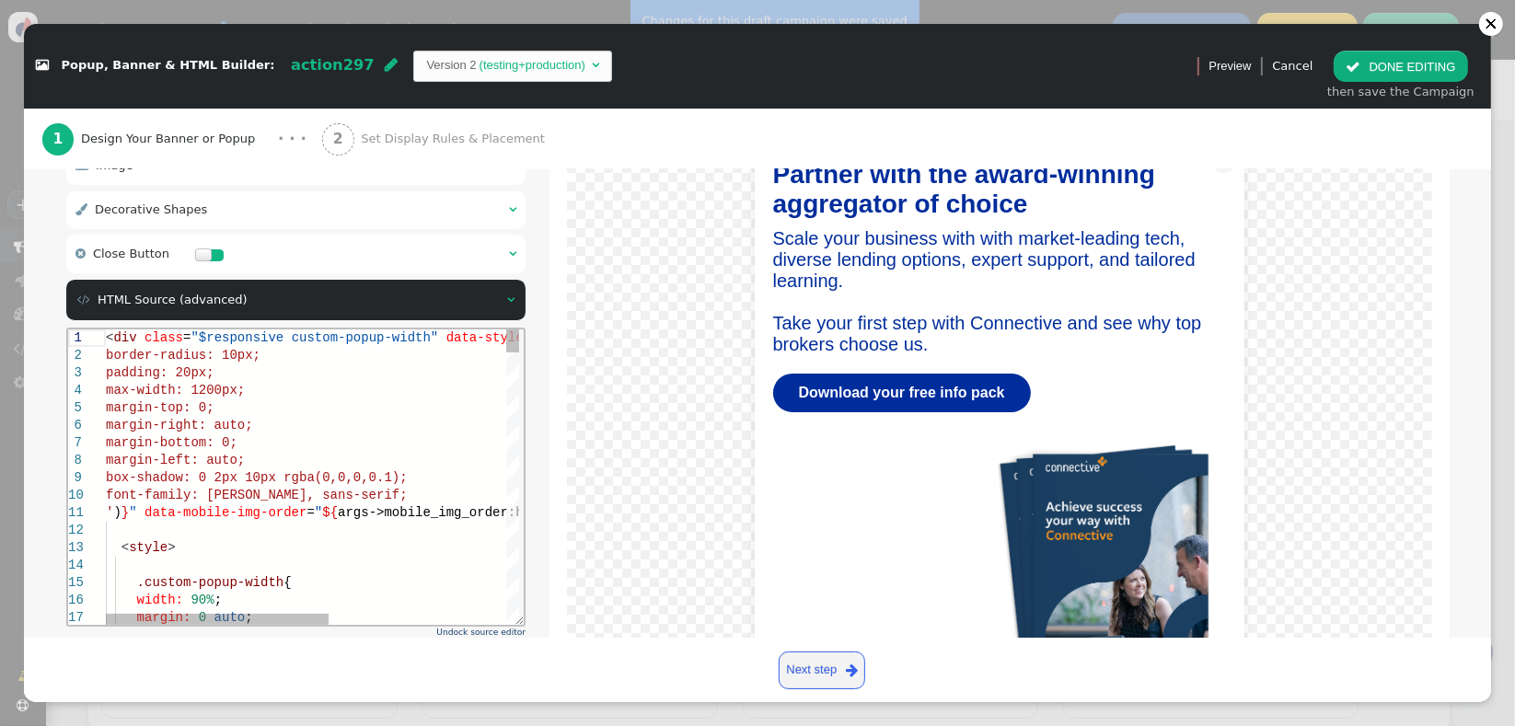
click at [274, 412] on div "margin-top: 0;" at bounding box center [475, 407] width 741 height 17
type textarea "<div class="$responsive custom-popup-width" data-style="box-sizing: border-box;…"
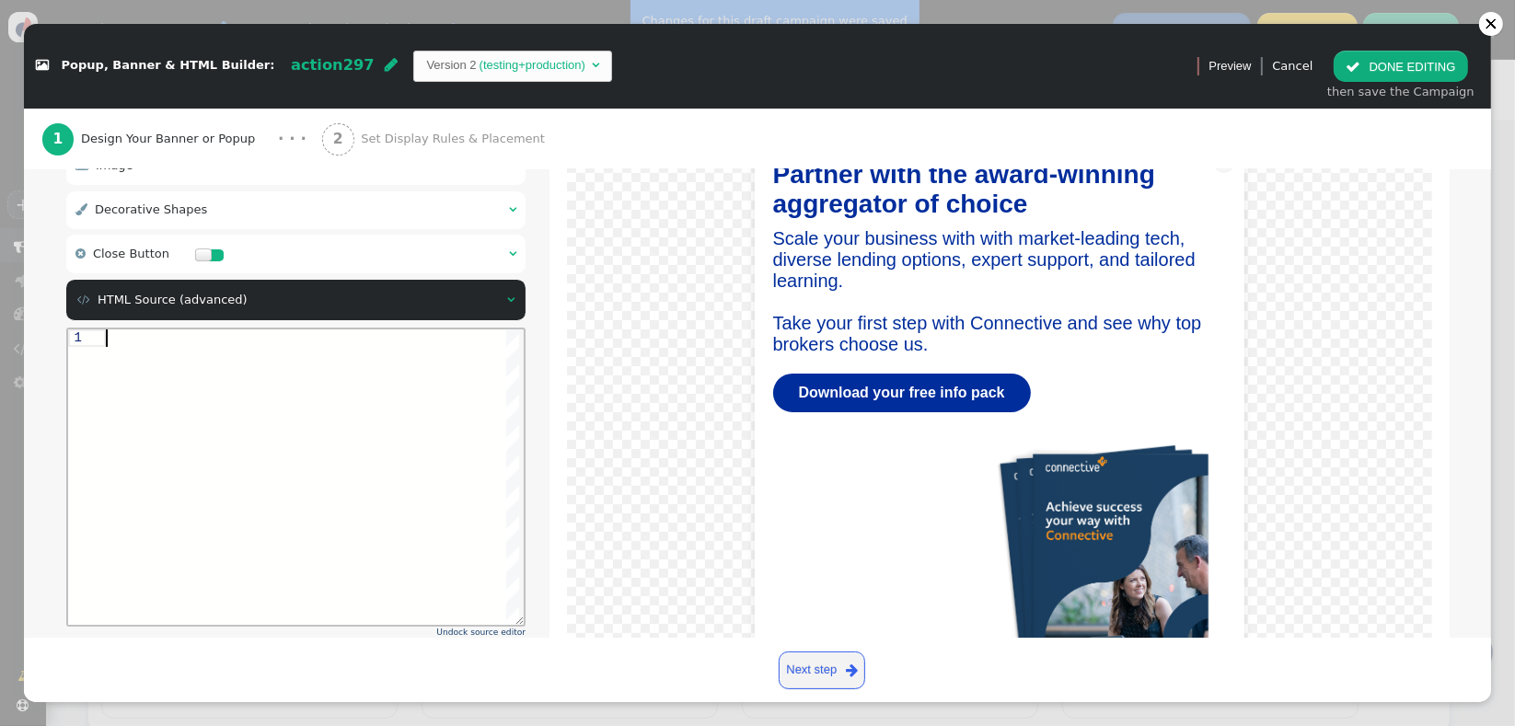
paste textarea "${menu block->with_close_button name='Show Close Button'} ${menu args->close_bu…"
type textarea "${menu block->with_close_button name='Show Close Button'} ${menu args->close_bu…"
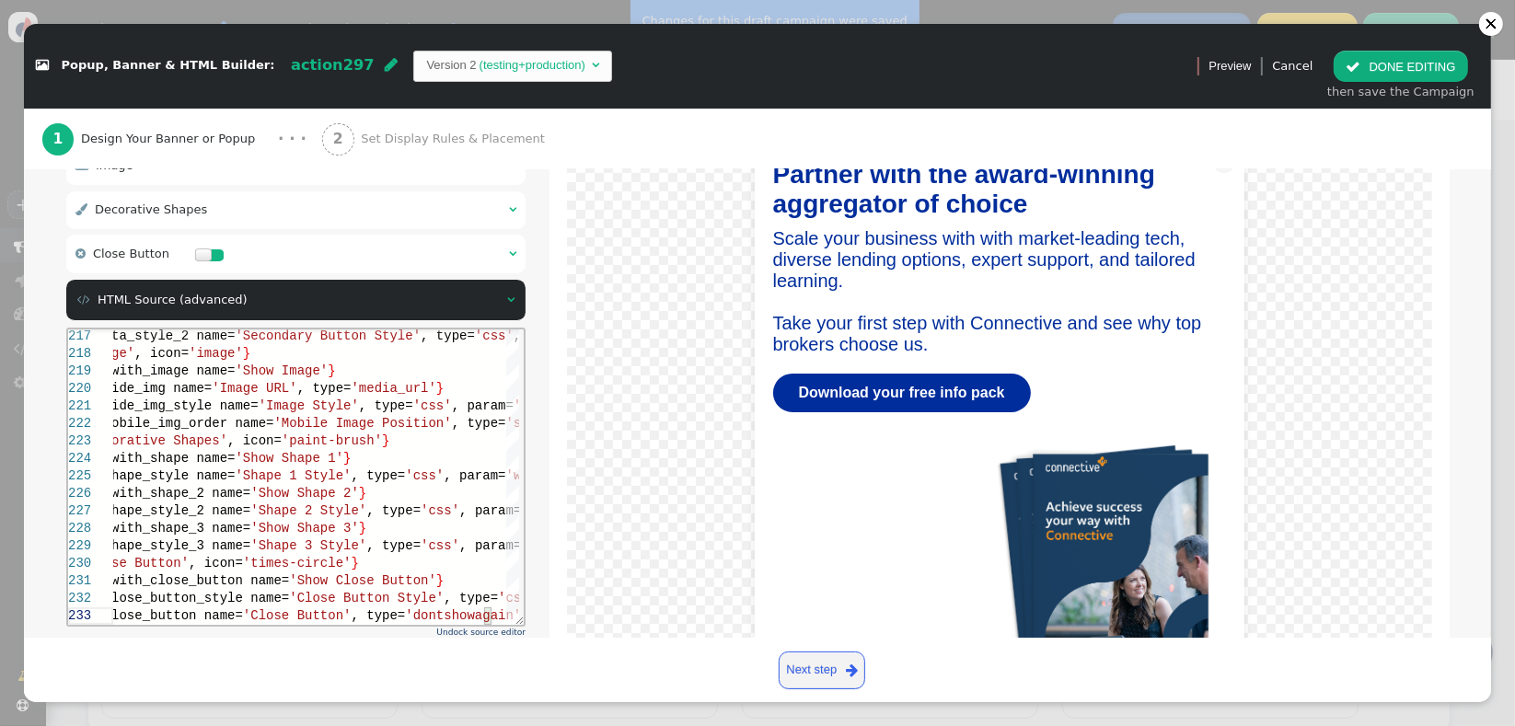
click at [550, 498] on div "Partner with the award-winning aggregator of choice Scale your business with wi…" at bounding box center [999, 405] width 899 height 574
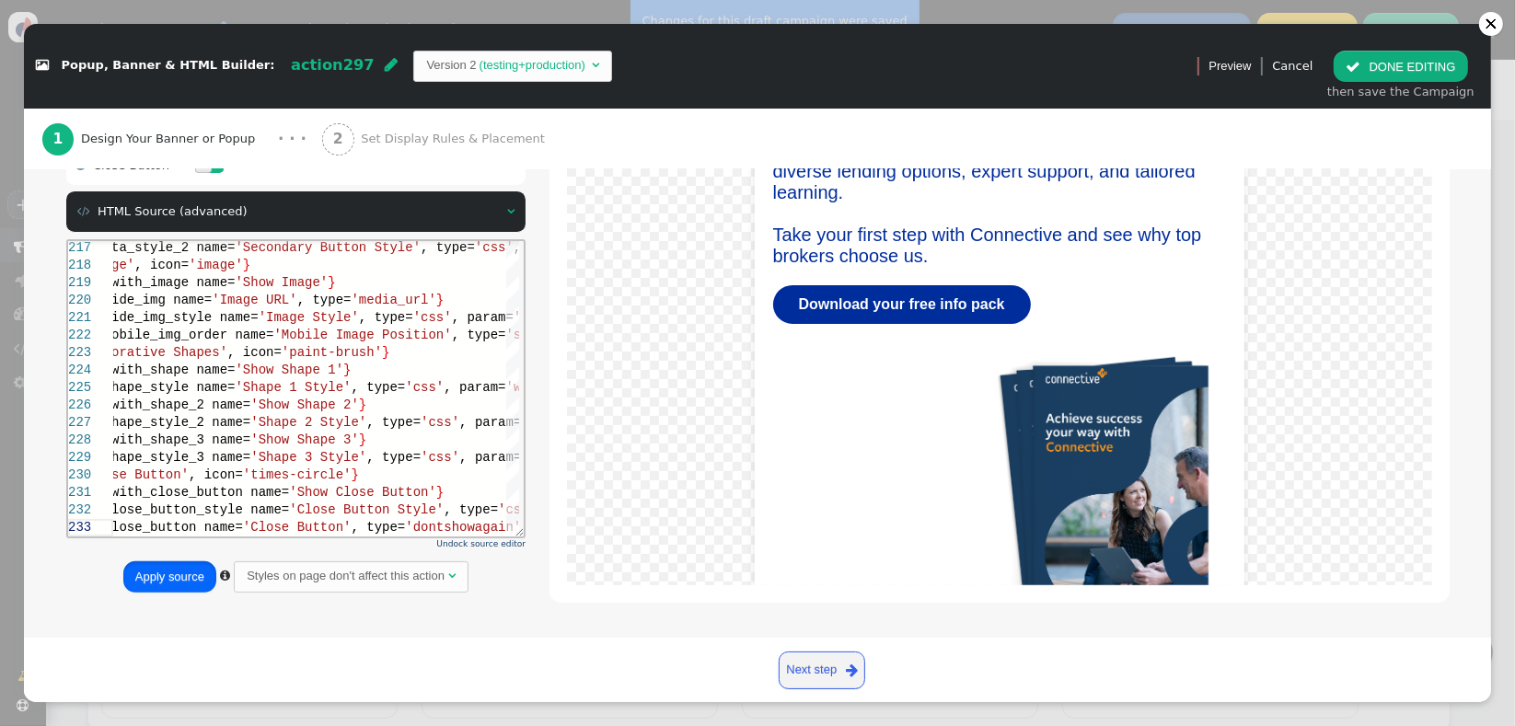
click at [194, 579] on button "Apply source" at bounding box center [169, 577] width 93 height 31
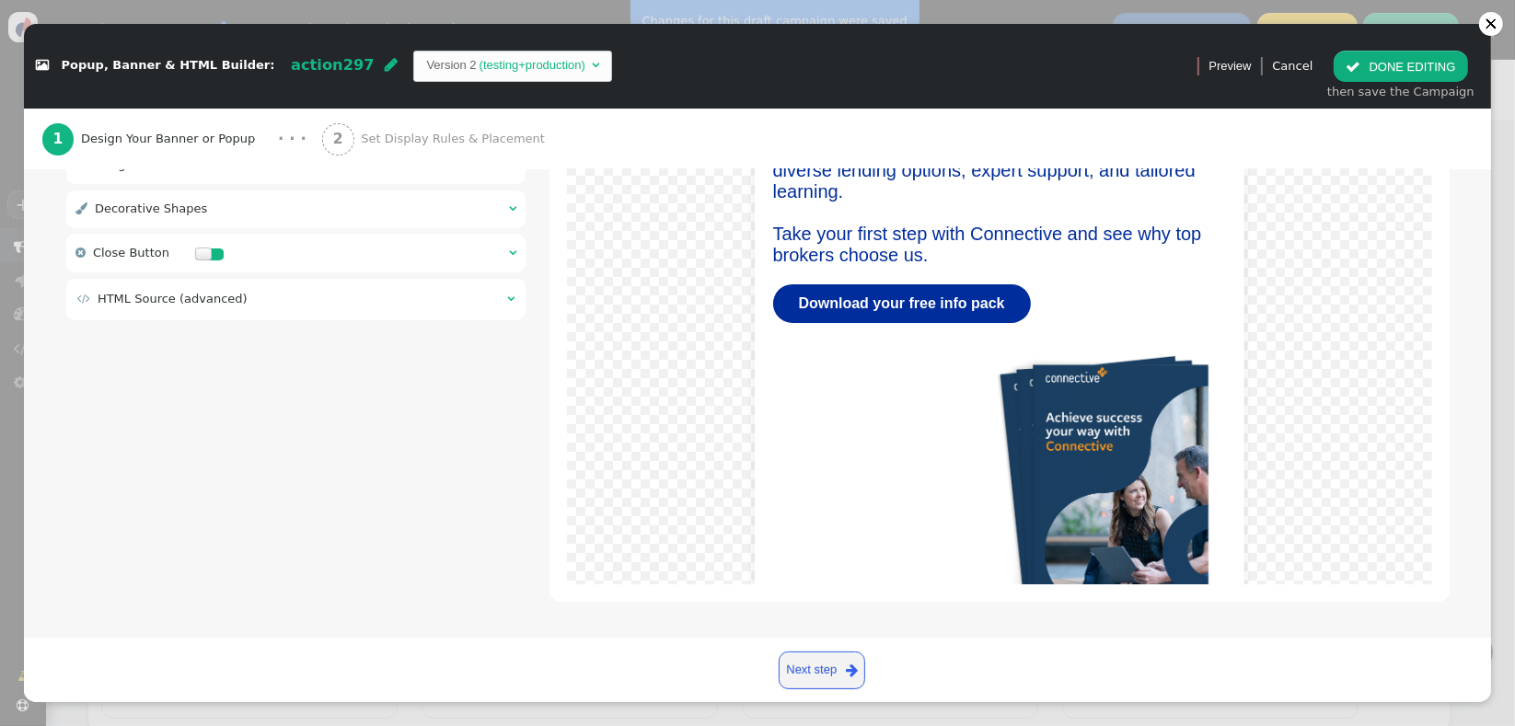
scroll to position [382, 0]
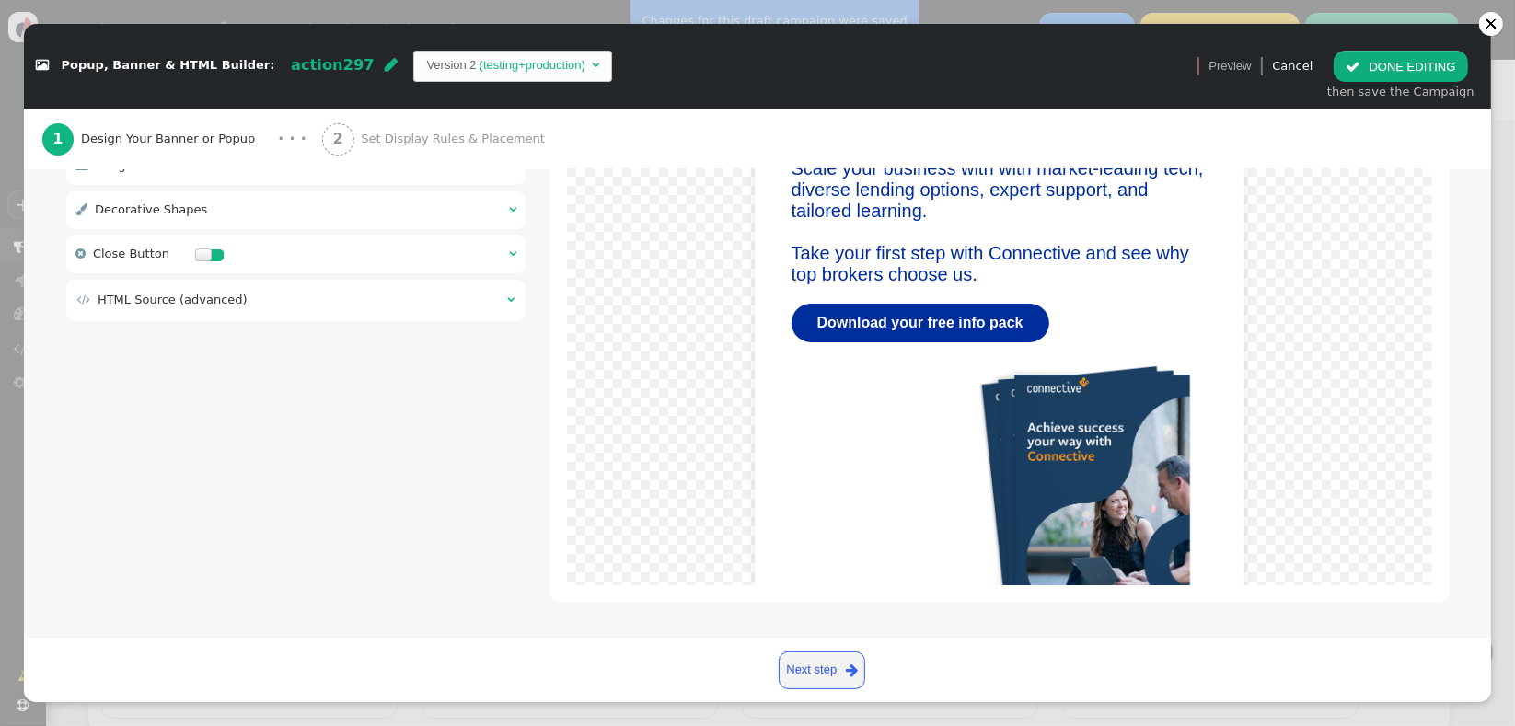
drag, startPoint x: 1364, startPoint y: 72, endPoint x: 1346, endPoint y: 103, distance: 36.3
click at [1361, 70] on span "" at bounding box center [1353, 67] width 15 height 14
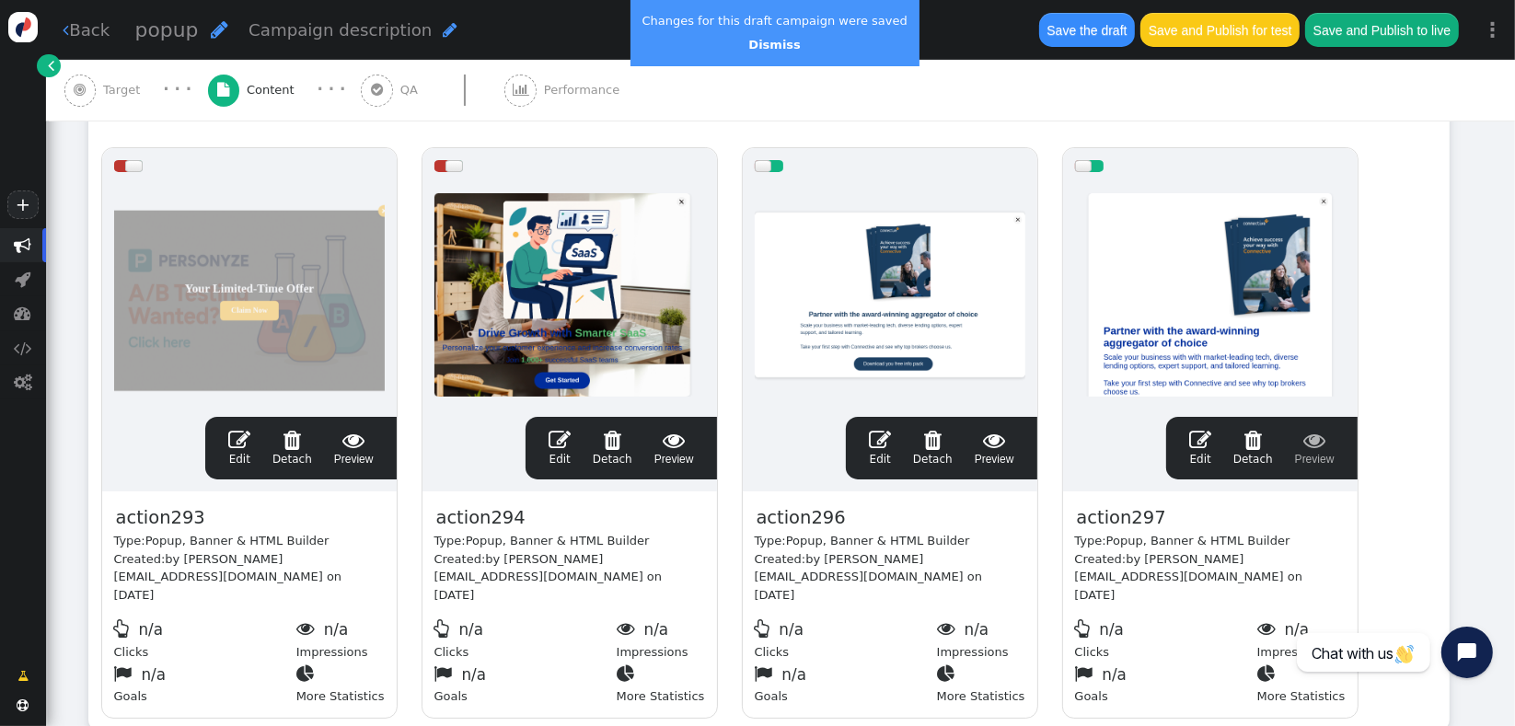
scroll to position [0, 0]
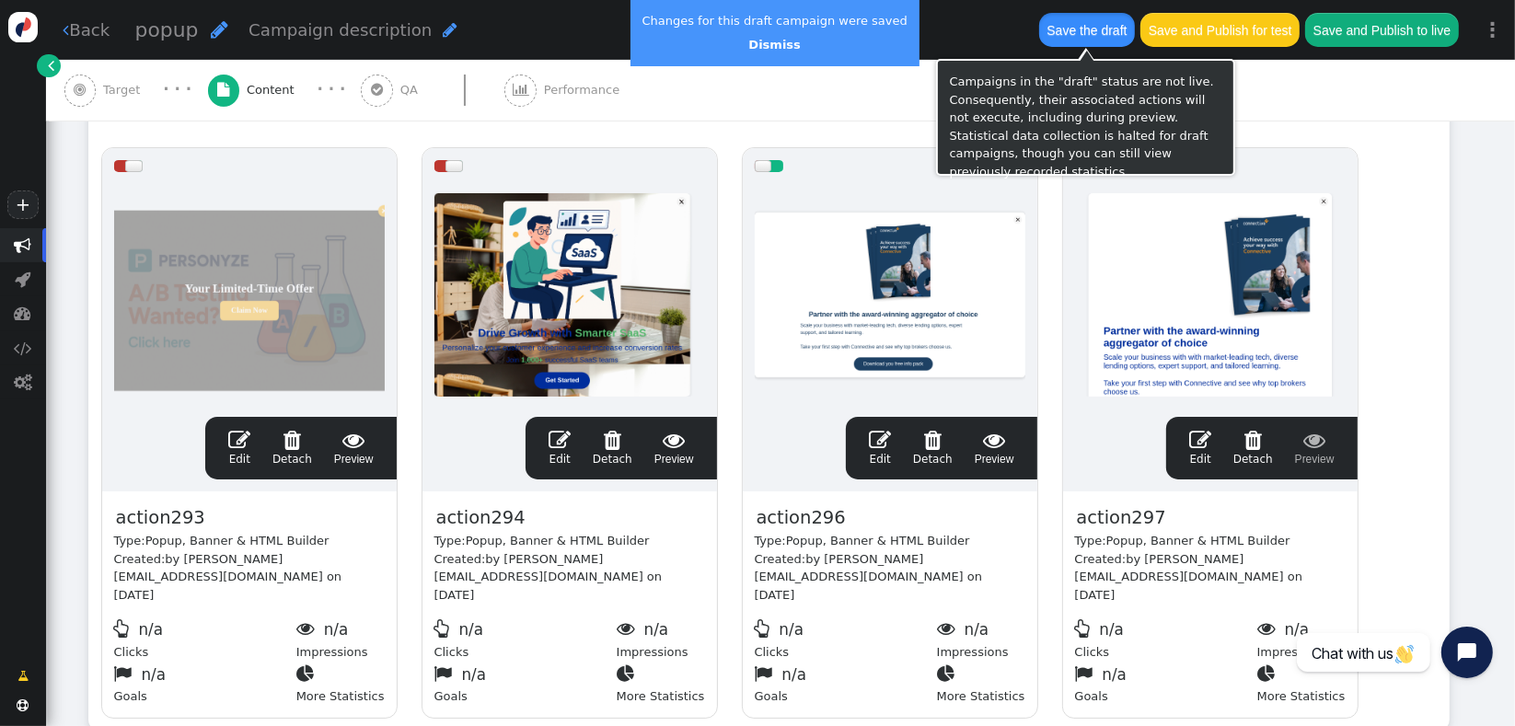
click at [1064, 17] on button "Save the draft" at bounding box center [1087, 29] width 96 height 33
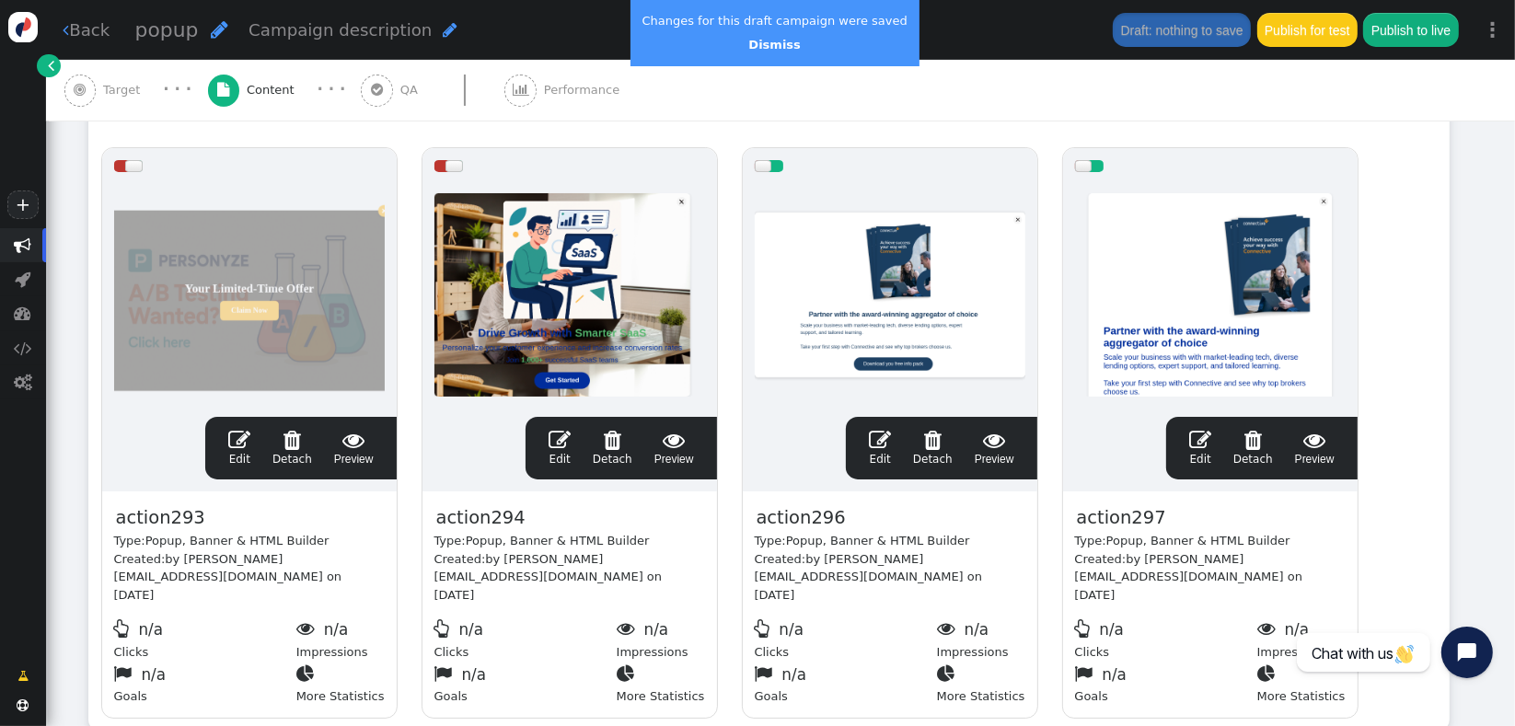
click at [1197, 447] on span "" at bounding box center [1200, 440] width 22 height 22
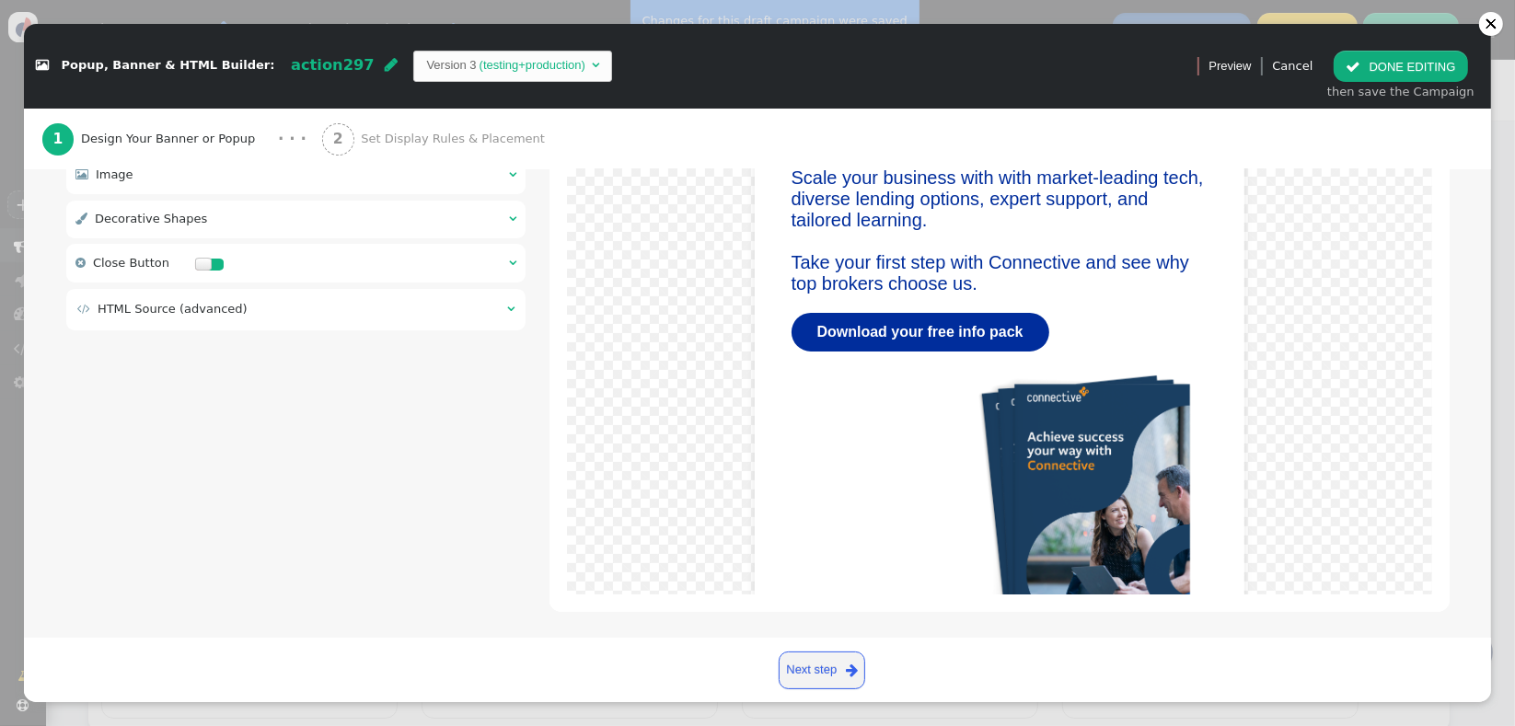
scroll to position [382, 0]
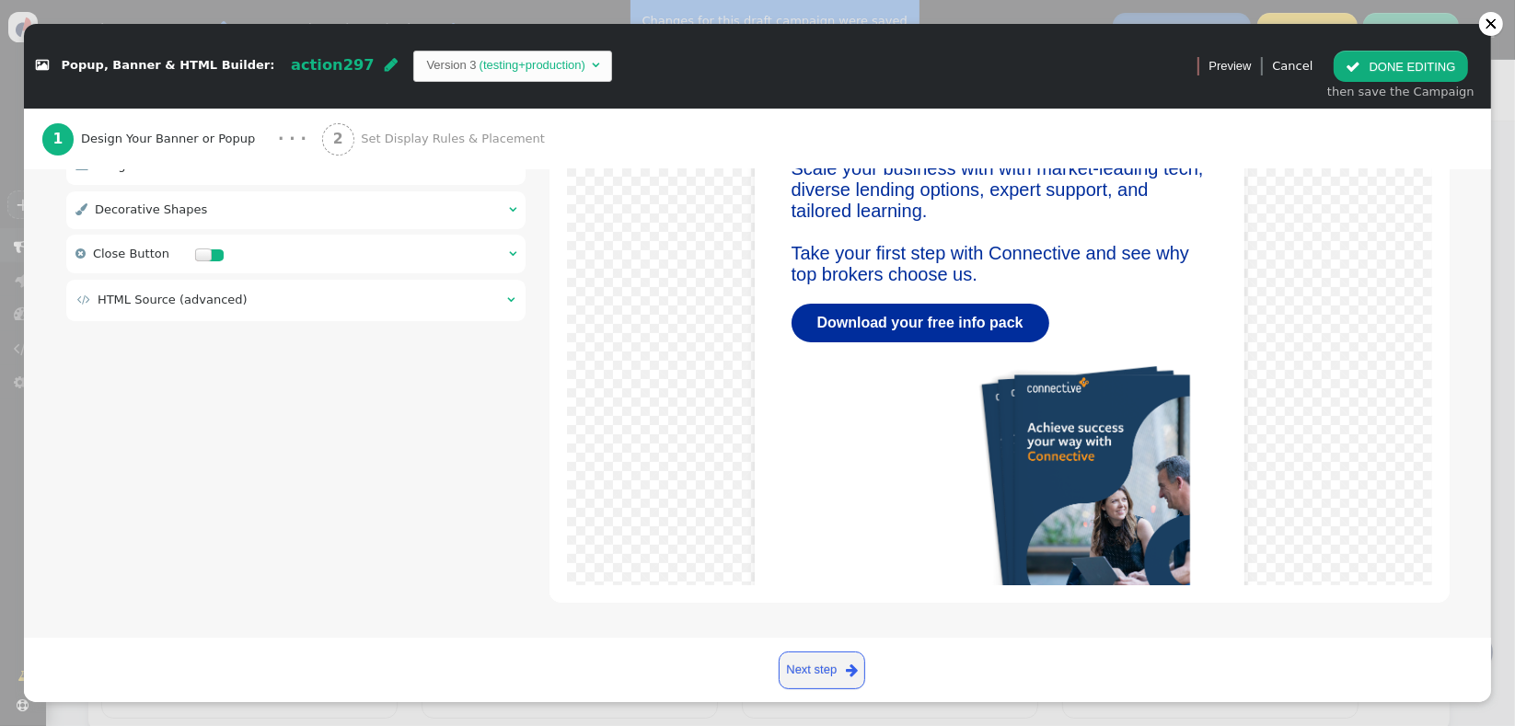
click at [440, 310] on table " HTML Source (advanced) " at bounding box center [295, 300] width 441 height 22
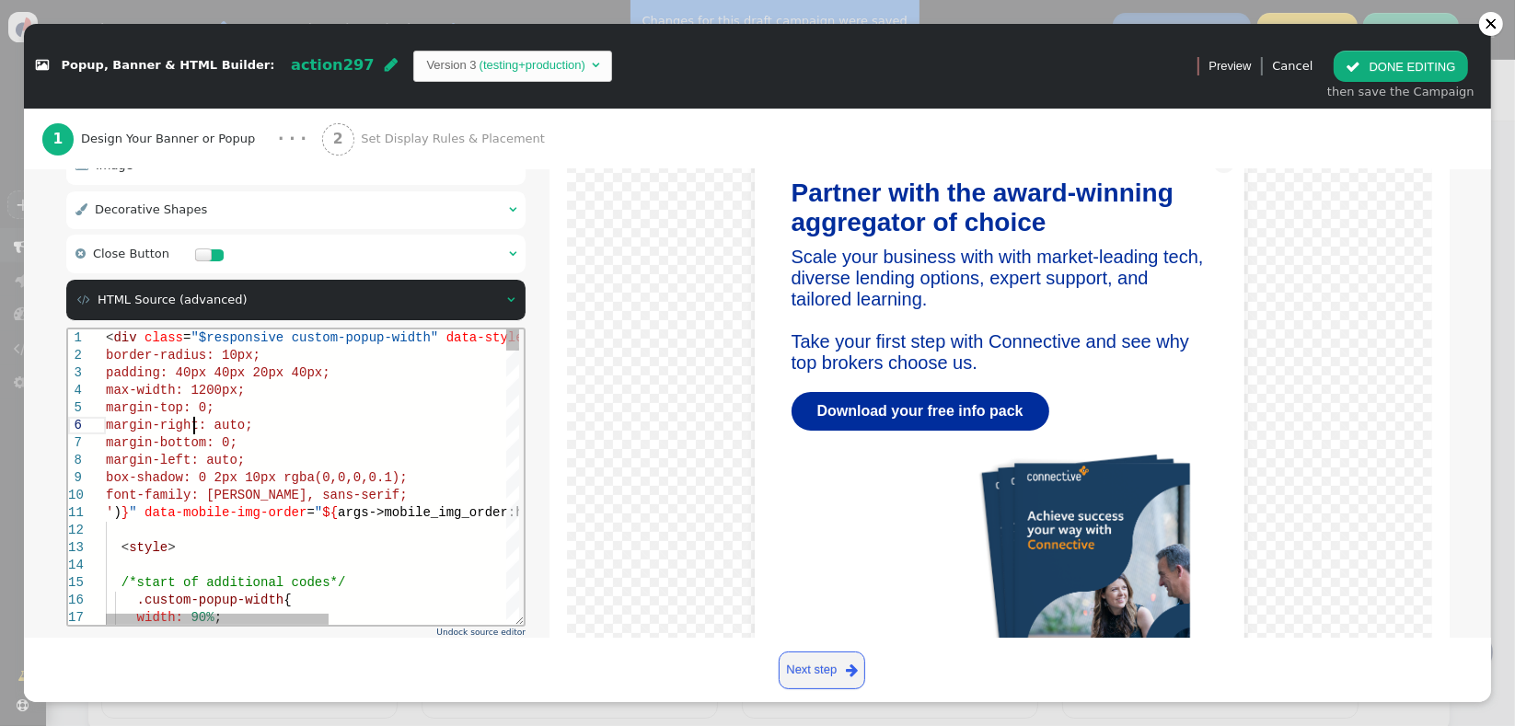
click at [241, 431] on div "margin-right: auto;" at bounding box center [475, 424] width 741 height 17
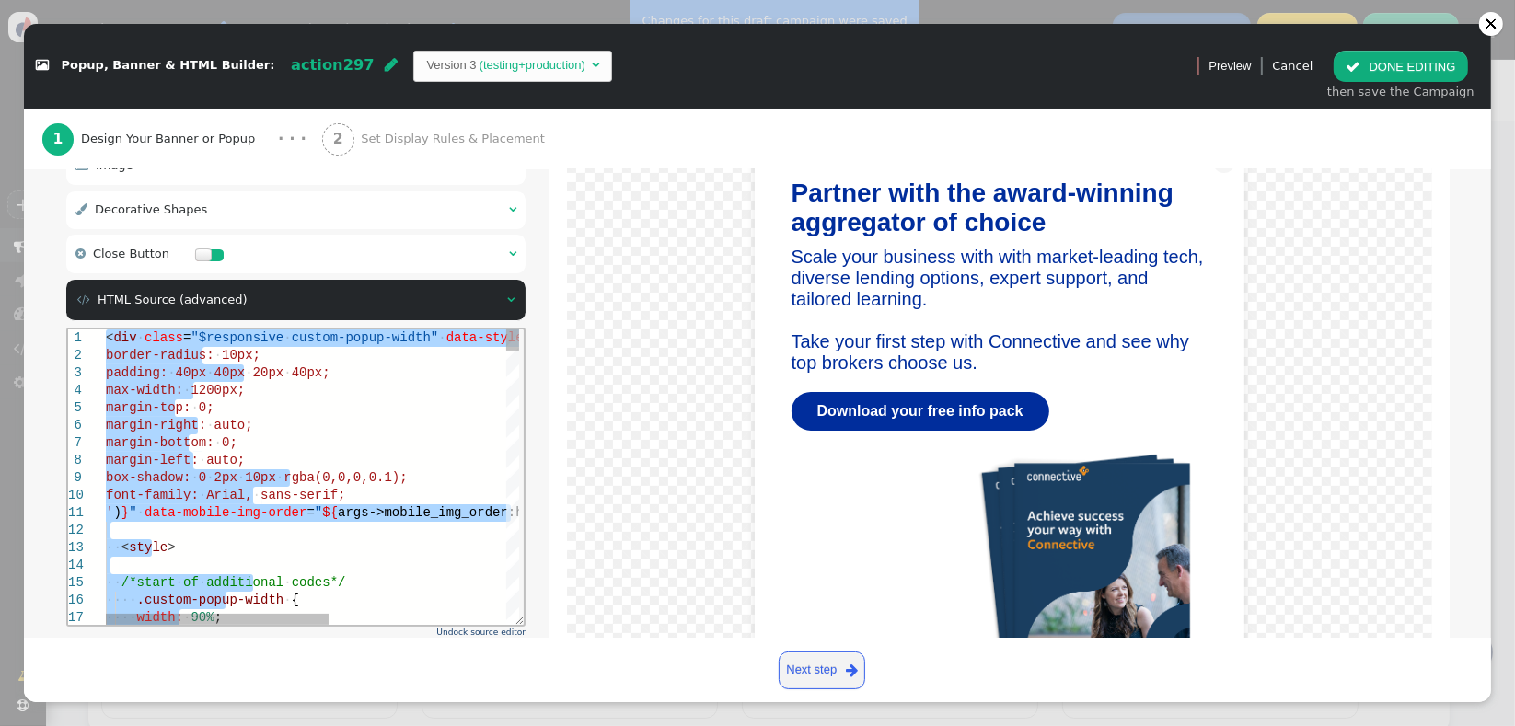
paste textarea "Editor content;Press Alt+F1 for Accessibility Options."
type textarea "${menu block->with_close_button name='Show Close Button'} ${menu args->close_bu…"
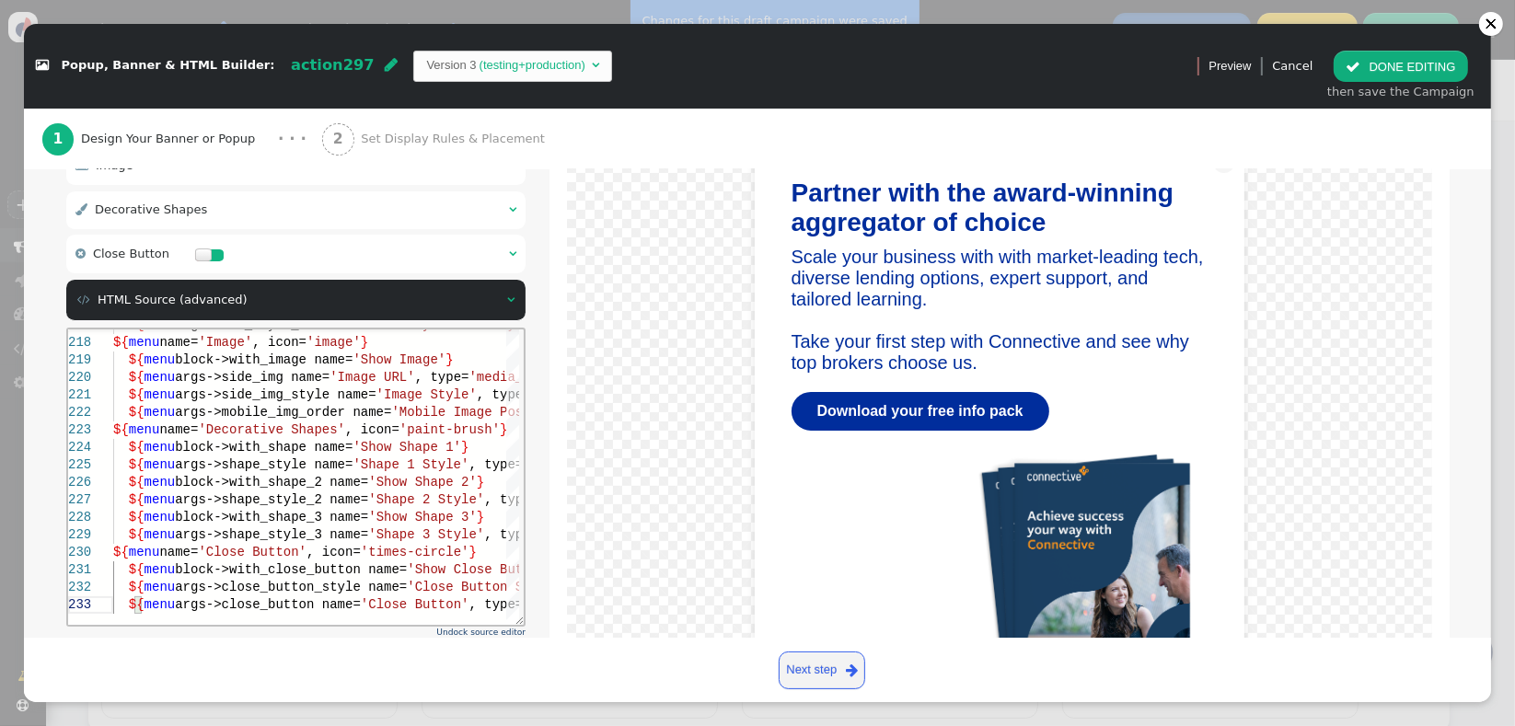
scroll to position [470, 0]
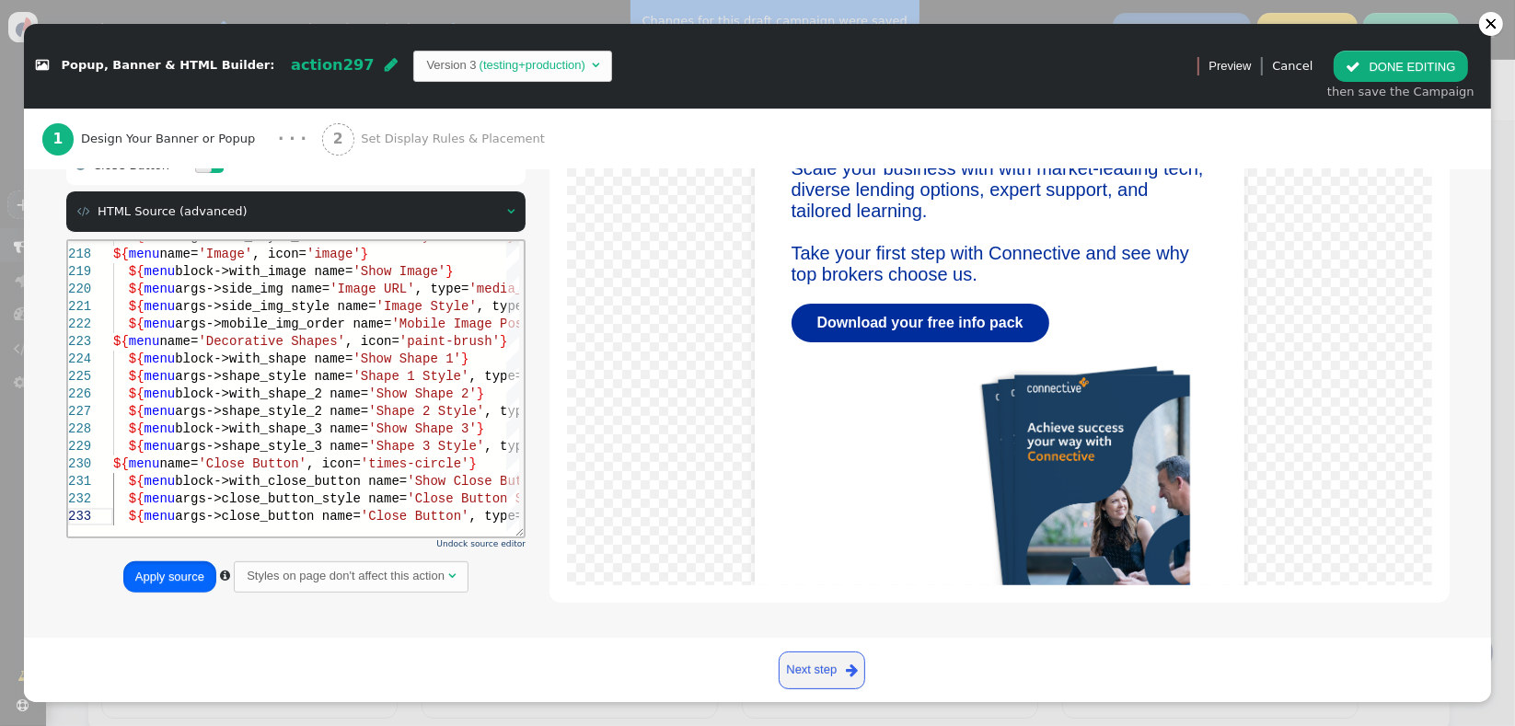
click at [191, 580] on button "Apply source" at bounding box center [169, 577] width 93 height 31
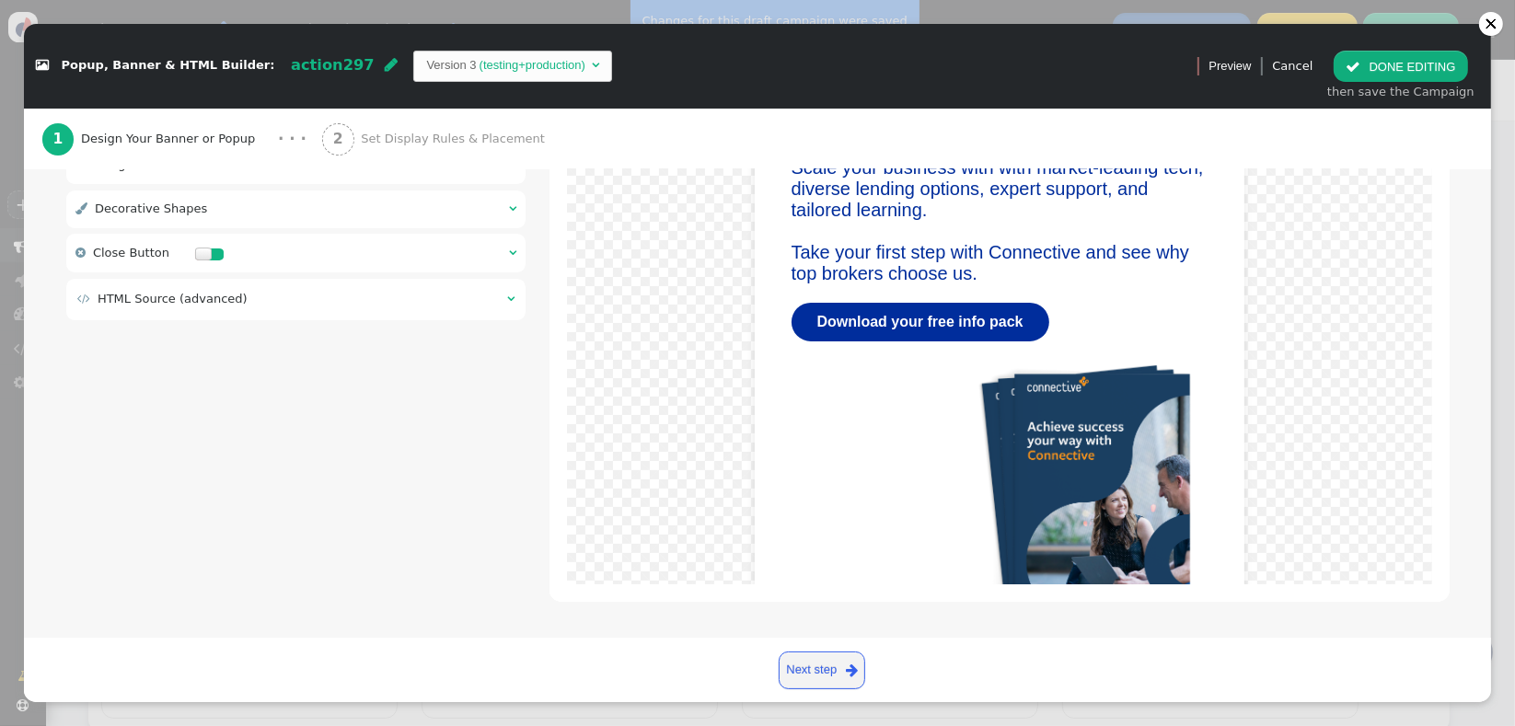
scroll to position [382, 0]
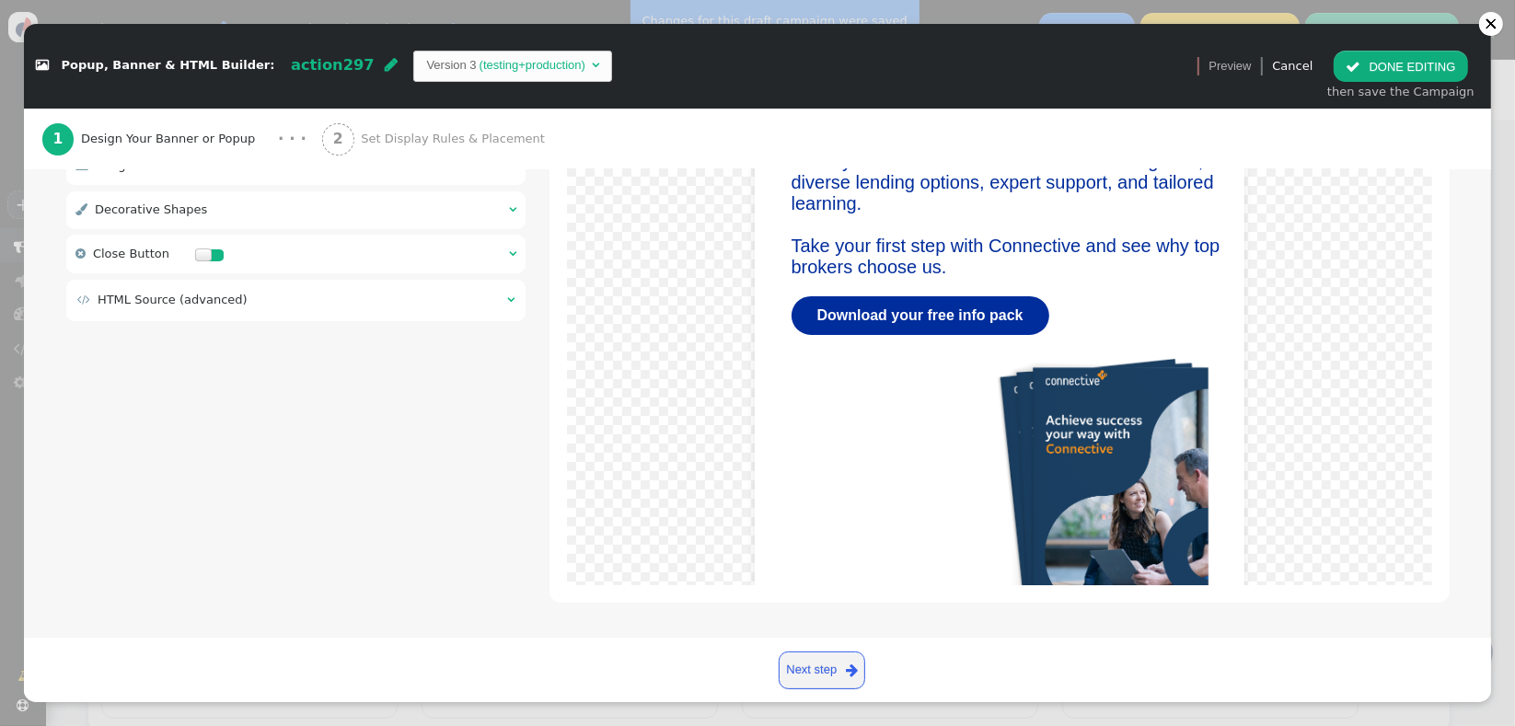
click at [1400, 73] on button " DONE EDITING" at bounding box center [1400, 66] width 133 height 31
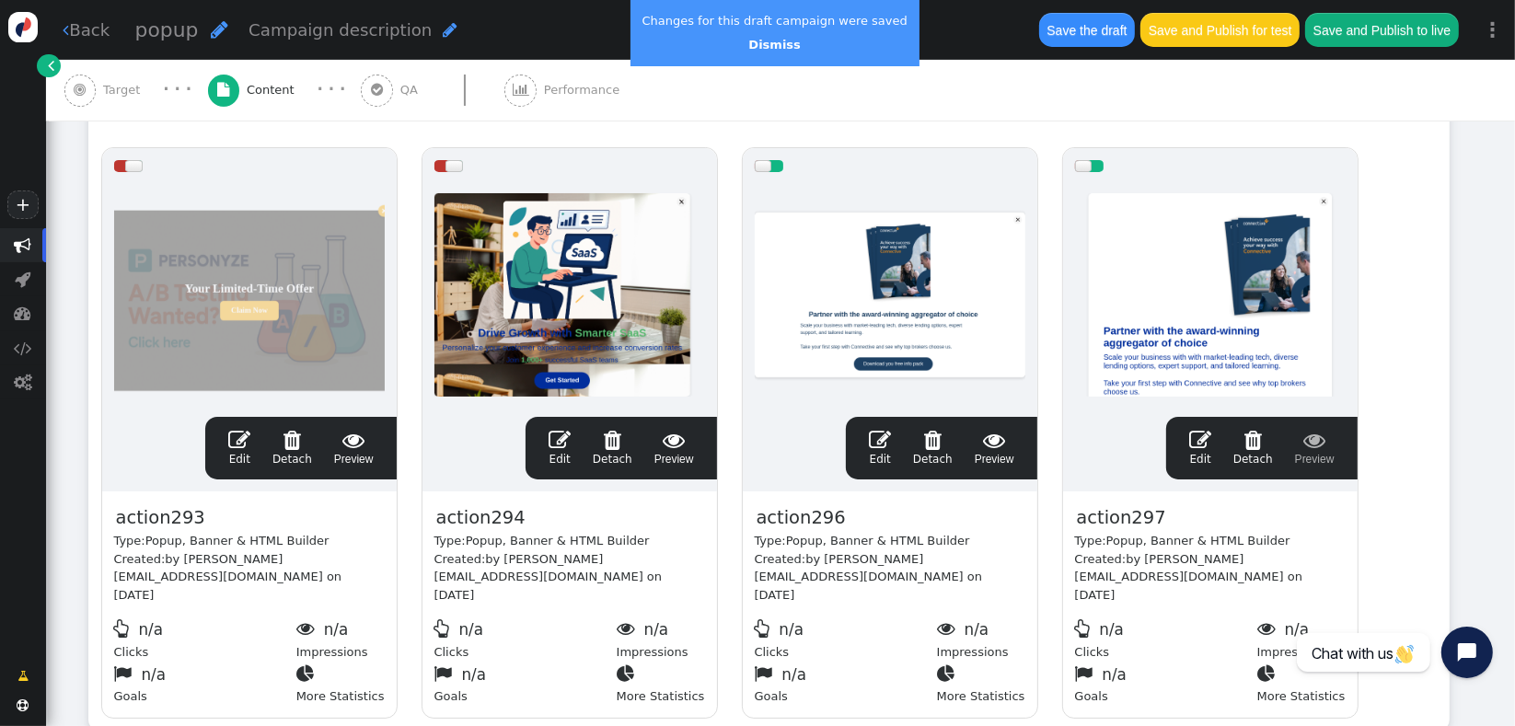
scroll to position [0, 0]
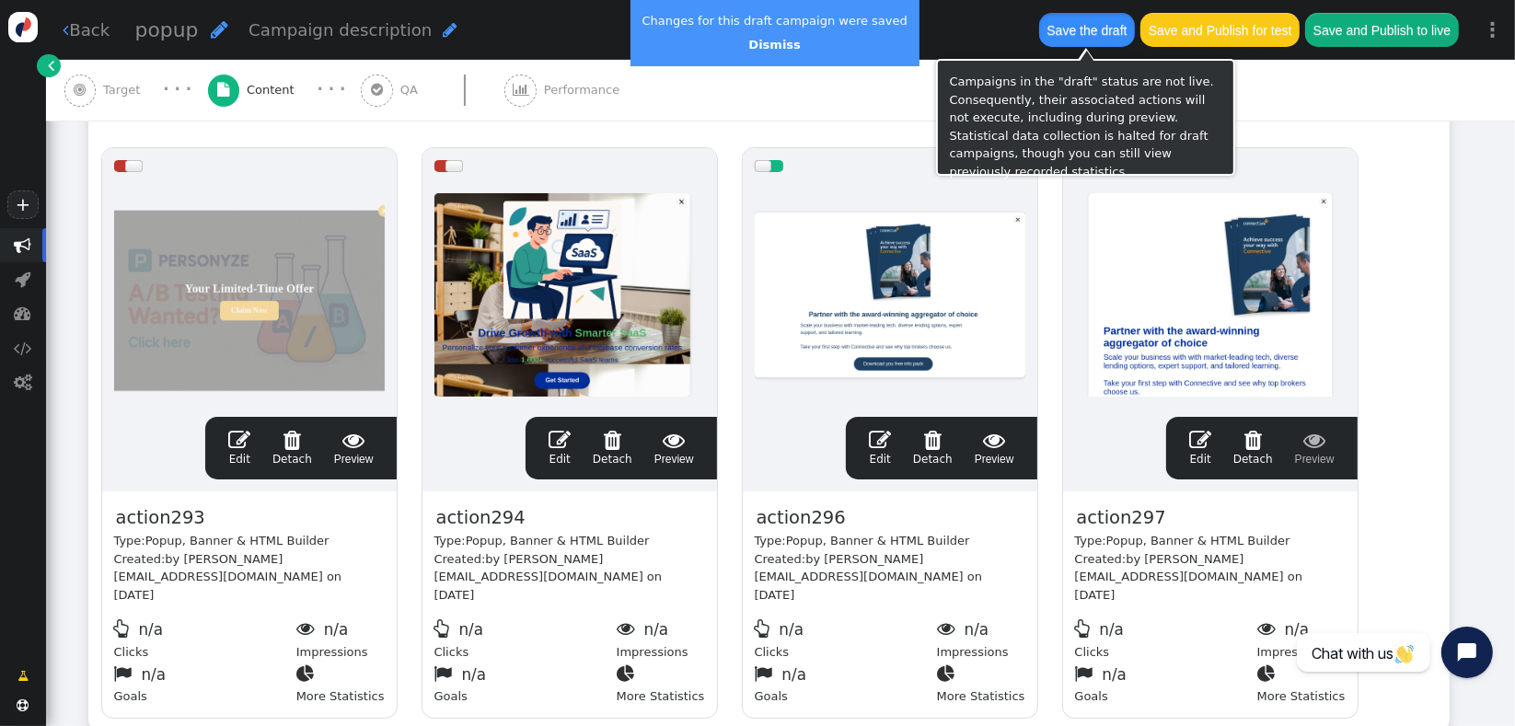
click at [1093, 28] on button "Save the draft" at bounding box center [1087, 29] width 96 height 33
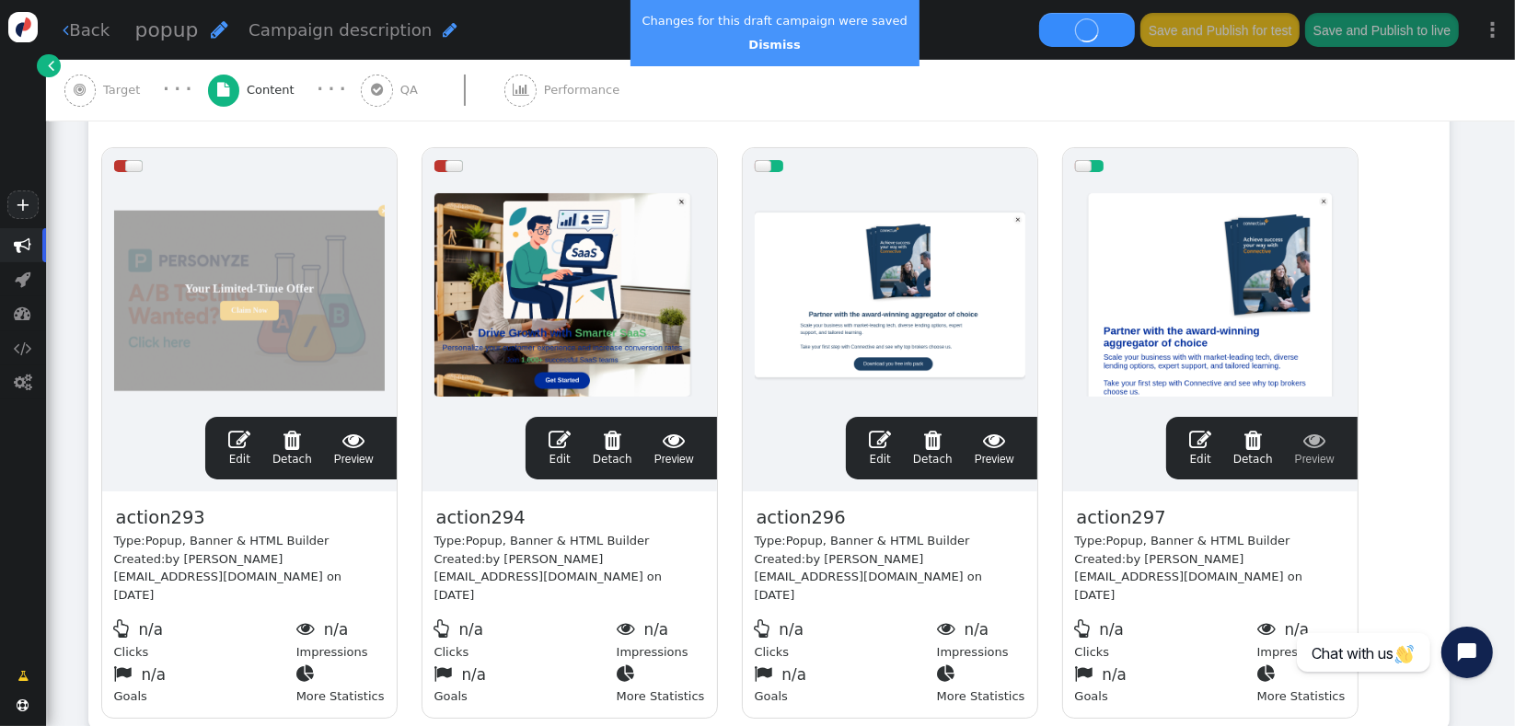
drag, startPoint x: 747, startPoint y: 41, endPoint x: 753, endPoint y: 51, distance: 11.5
click at [748, 41] on link "Dismiss" at bounding box center [774, 45] width 52 height 14
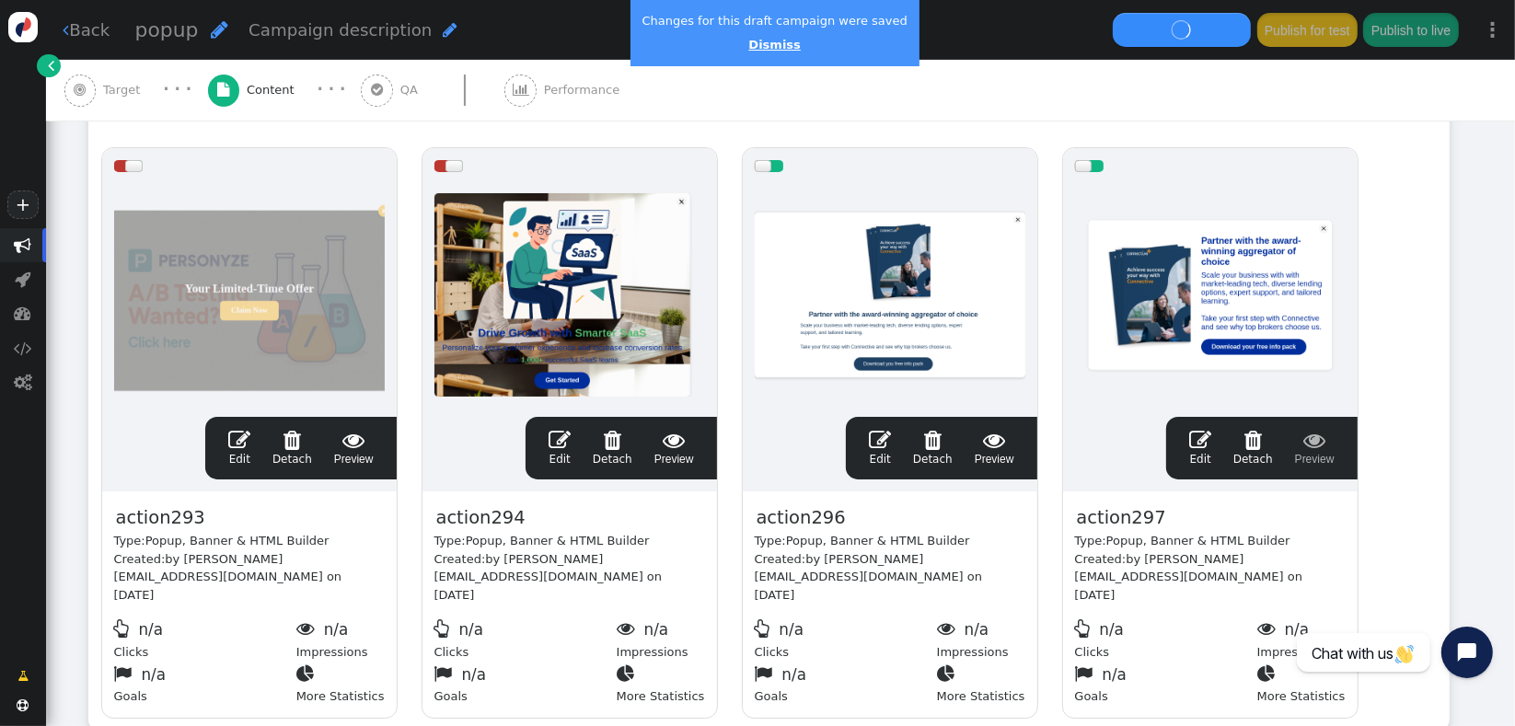
click at [771, 48] on link "Dismiss" at bounding box center [774, 45] width 52 height 14
